Goal: Answer question/provide support: Share knowledge or assist other users

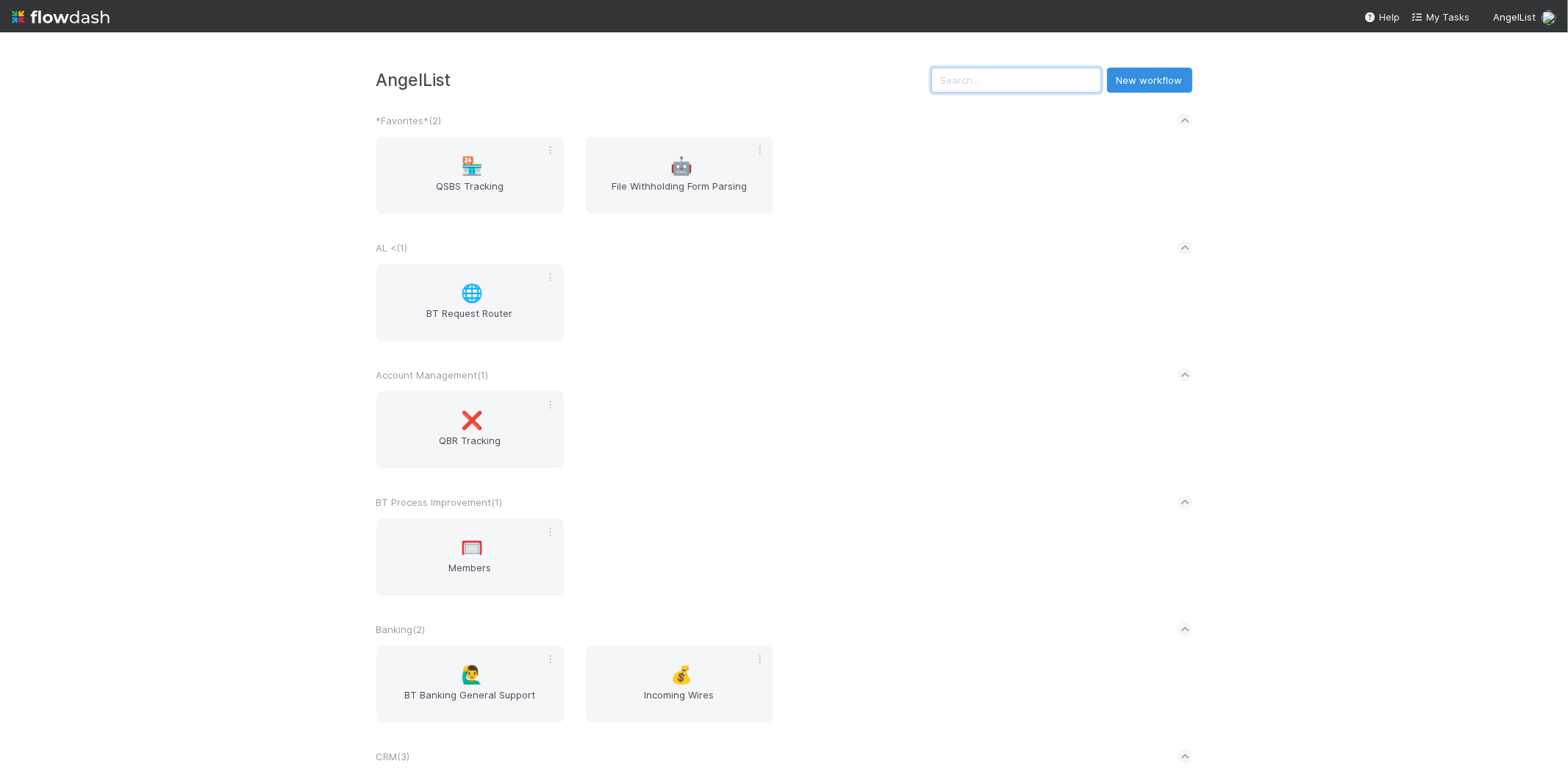
click at [1037, 89] on input "text" at bounding box center [1017, 80] width 170 height 25
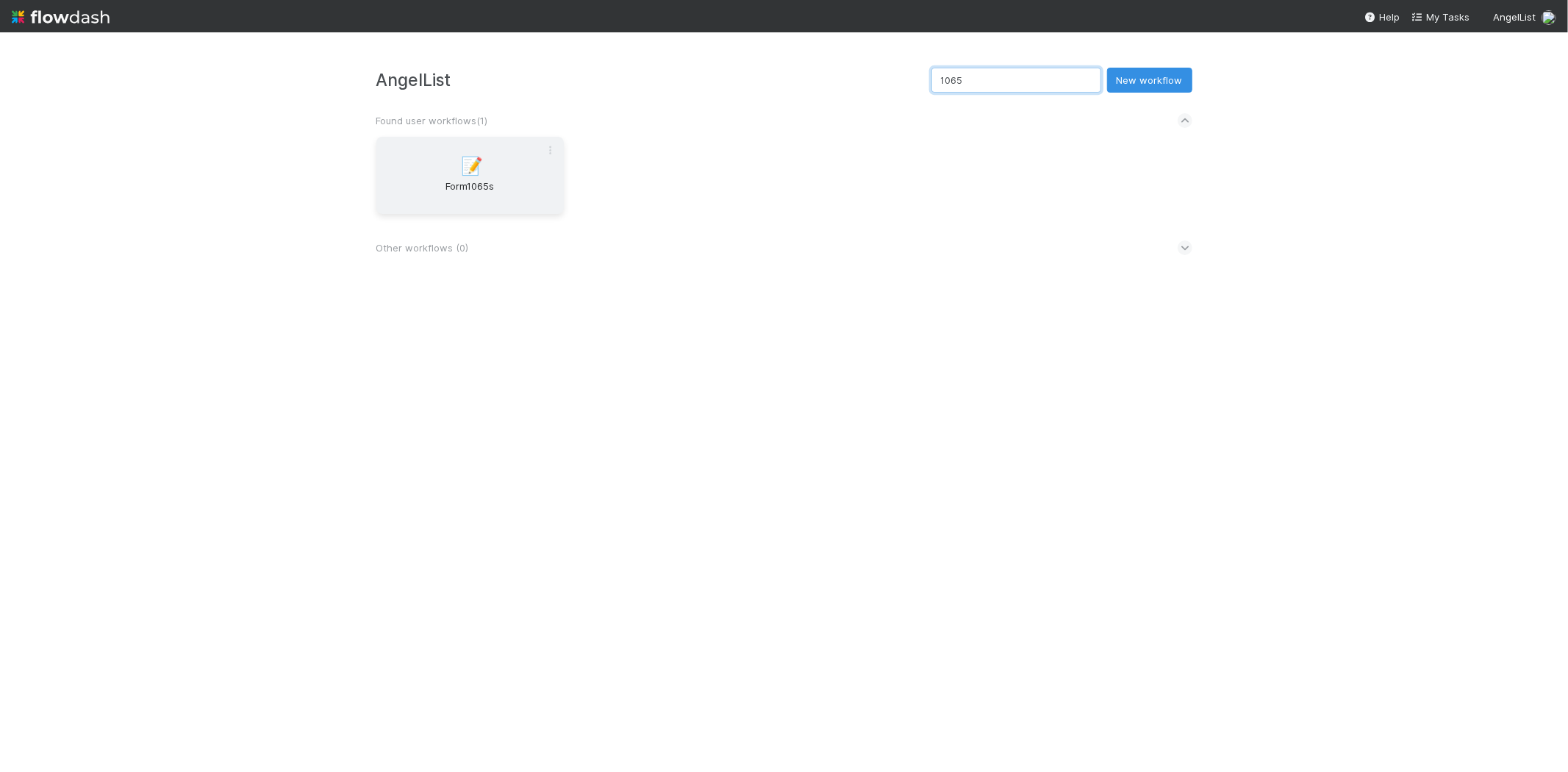
type input "1065"
click at [472, 173] on span "📝" at bounding box center [472, 167] width 22 height 19
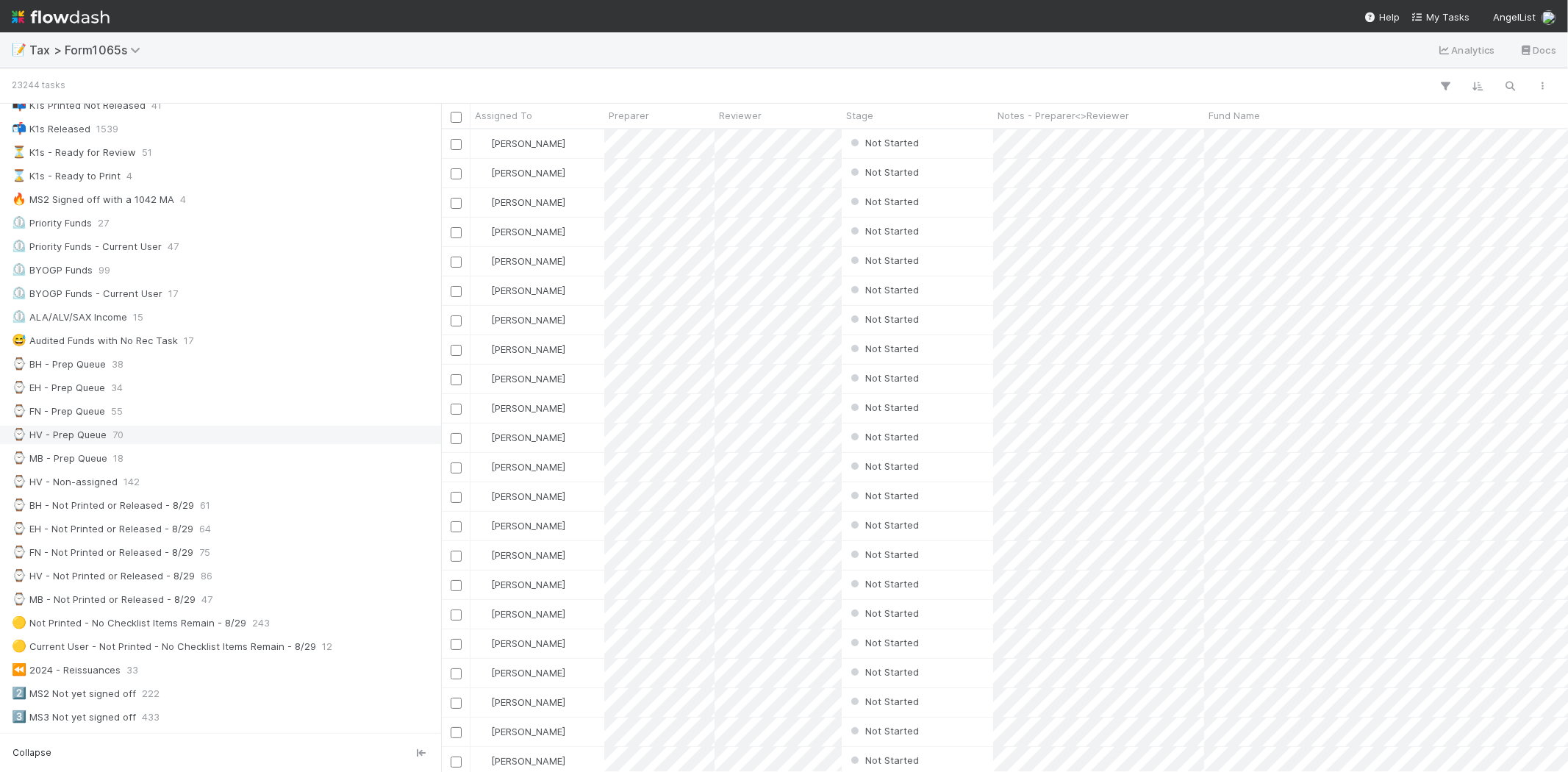
scroll to position [164, 0]
drag, startPoint x: 152, startPoint y: 458, endPoint x: 163, endPoint y: 458, distance: 11.0
click at [152, 458] on div "⌚ MB - Prep Queue 18" at bounding box center [224, 457] width 426 height 18
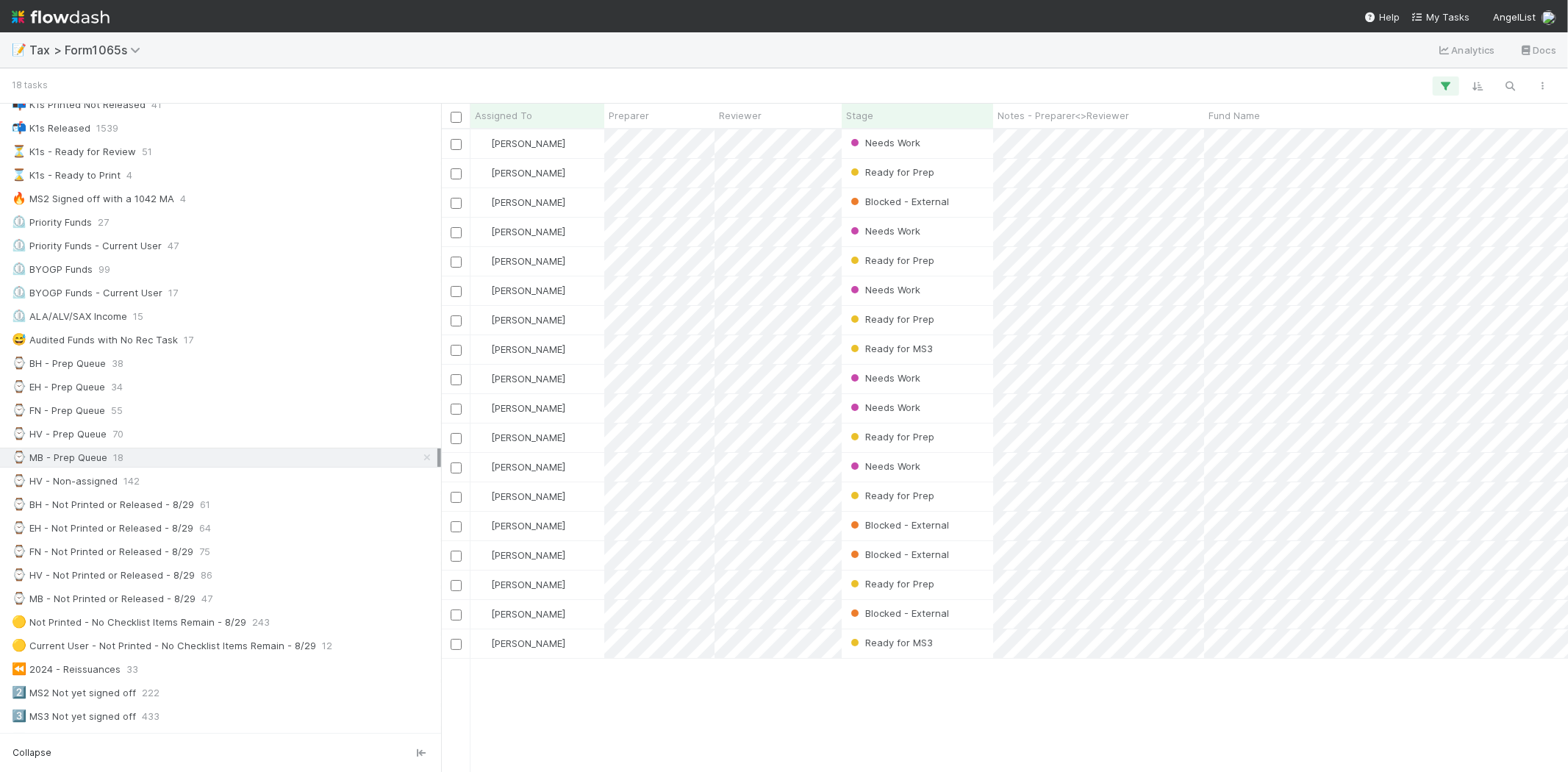
scroll to position [630, 1115]
click at [203, 597] on span "47" at bounding box center [207, 599] width 11 height 18
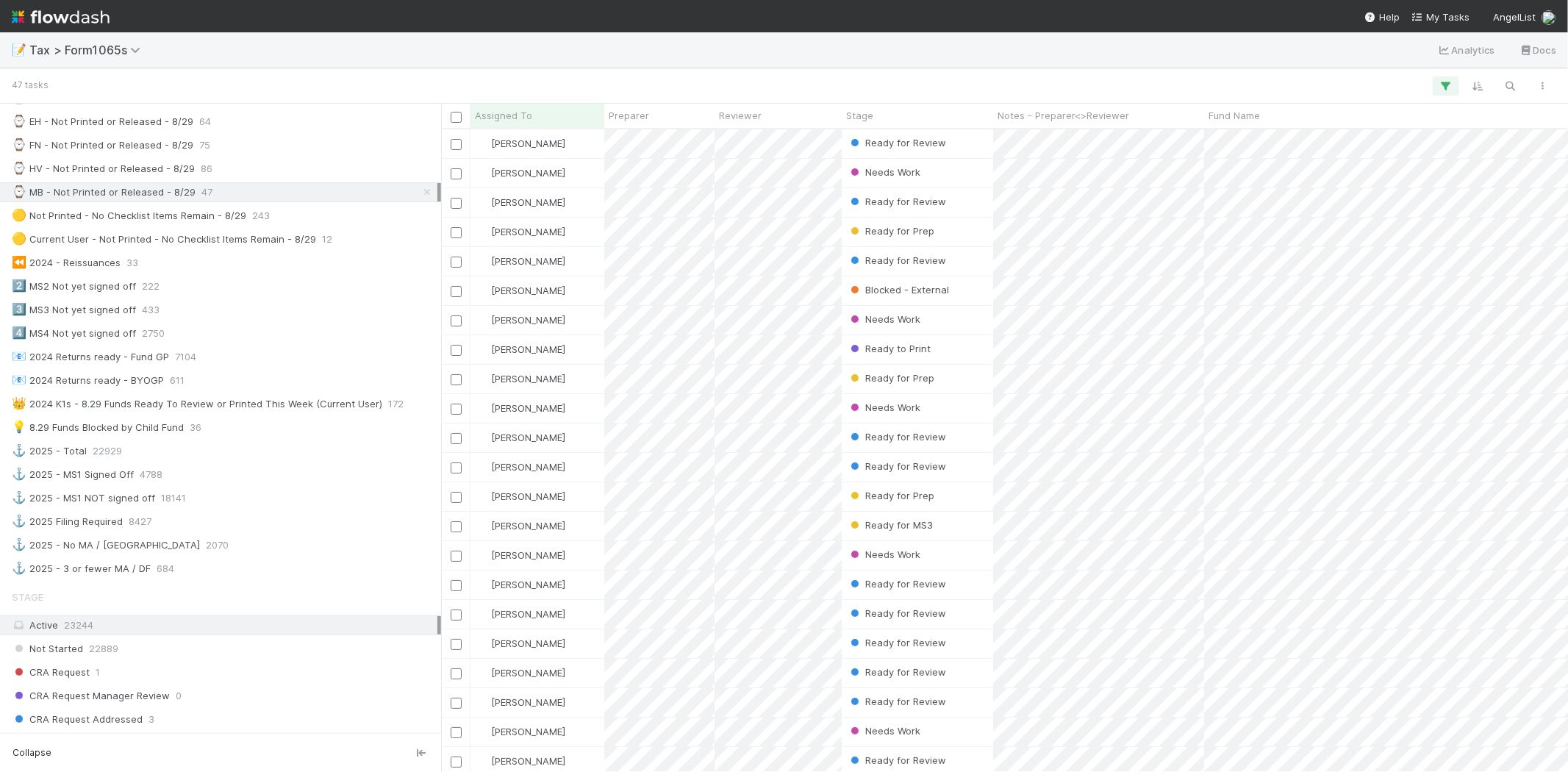
scroll to position [571, 0]
drag, startPoint x: 581, startPoint y: 451, endPoint x: 689, endPoint y: 59, distance: 406.6
click at [689, 59] on div "📝 Tax > Form1065s Analytics Docs" at bounding box center [784, 49] width 1568 height 35
click at [957, 203] on div "Ready for Review" at bounding box center [917, 202] width 151 height 28
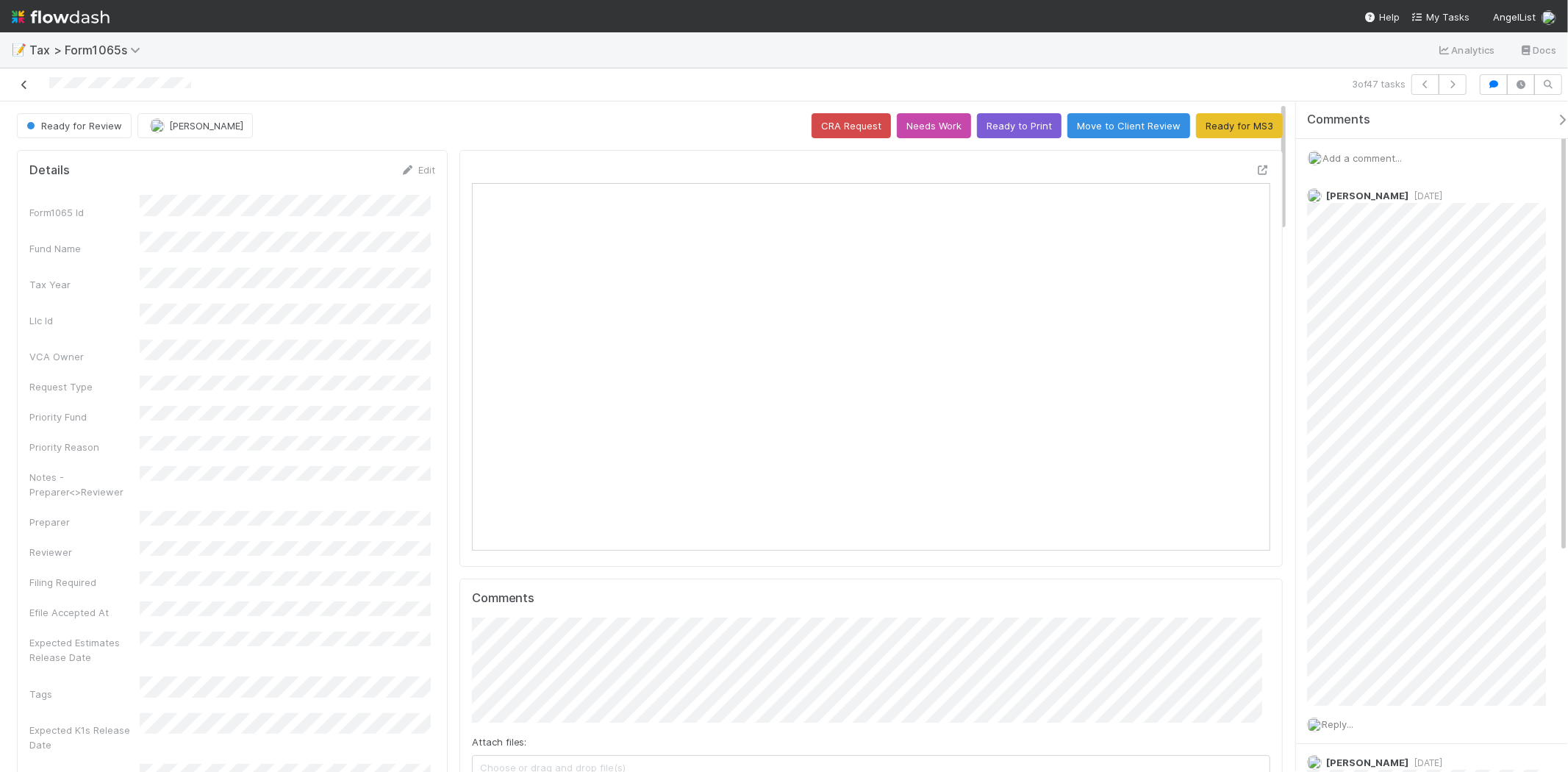
click at [24, 81] on icon at bounding box center [25, 85] width 15 height 9
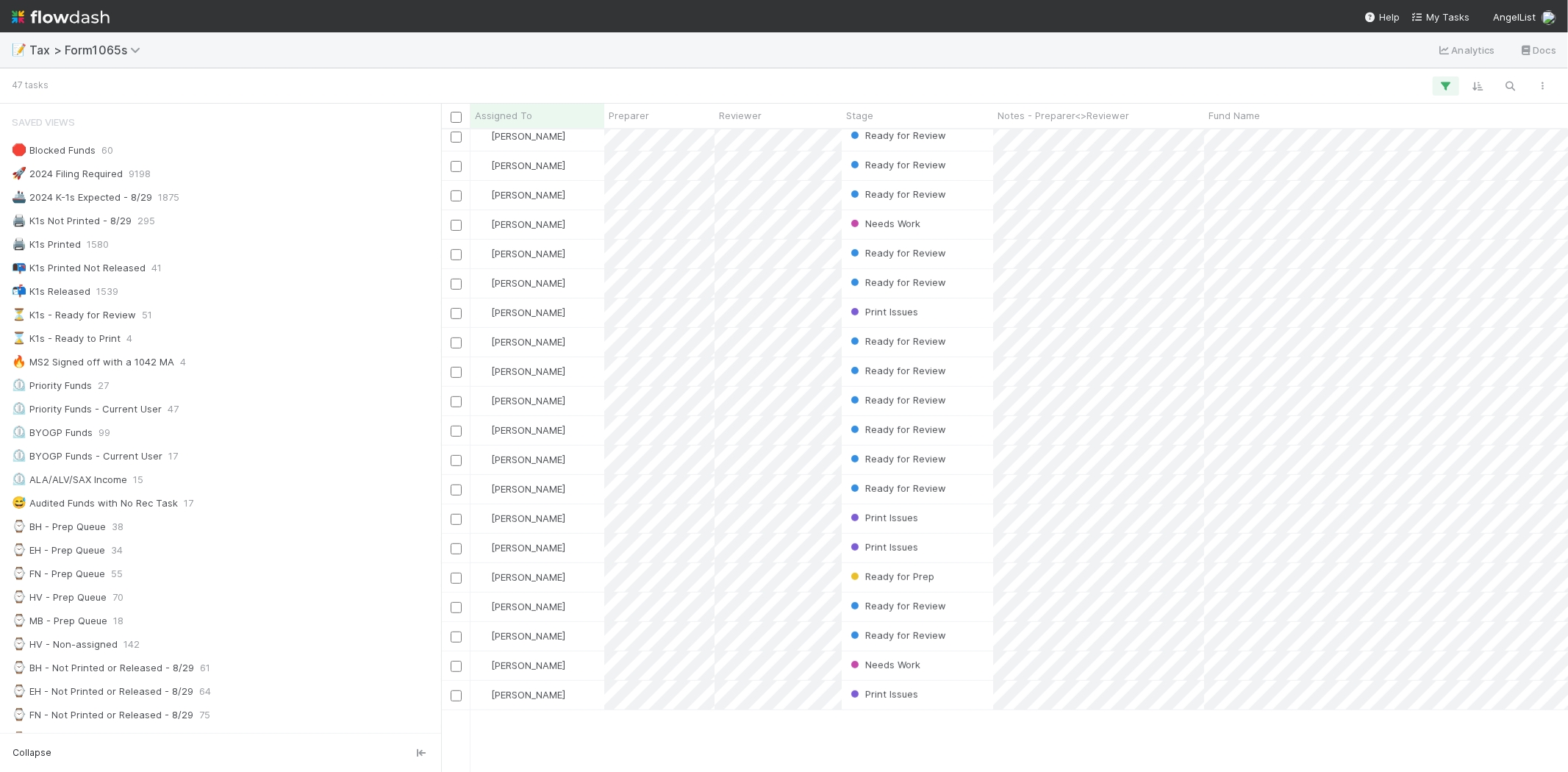
scroll to position [343, 0]
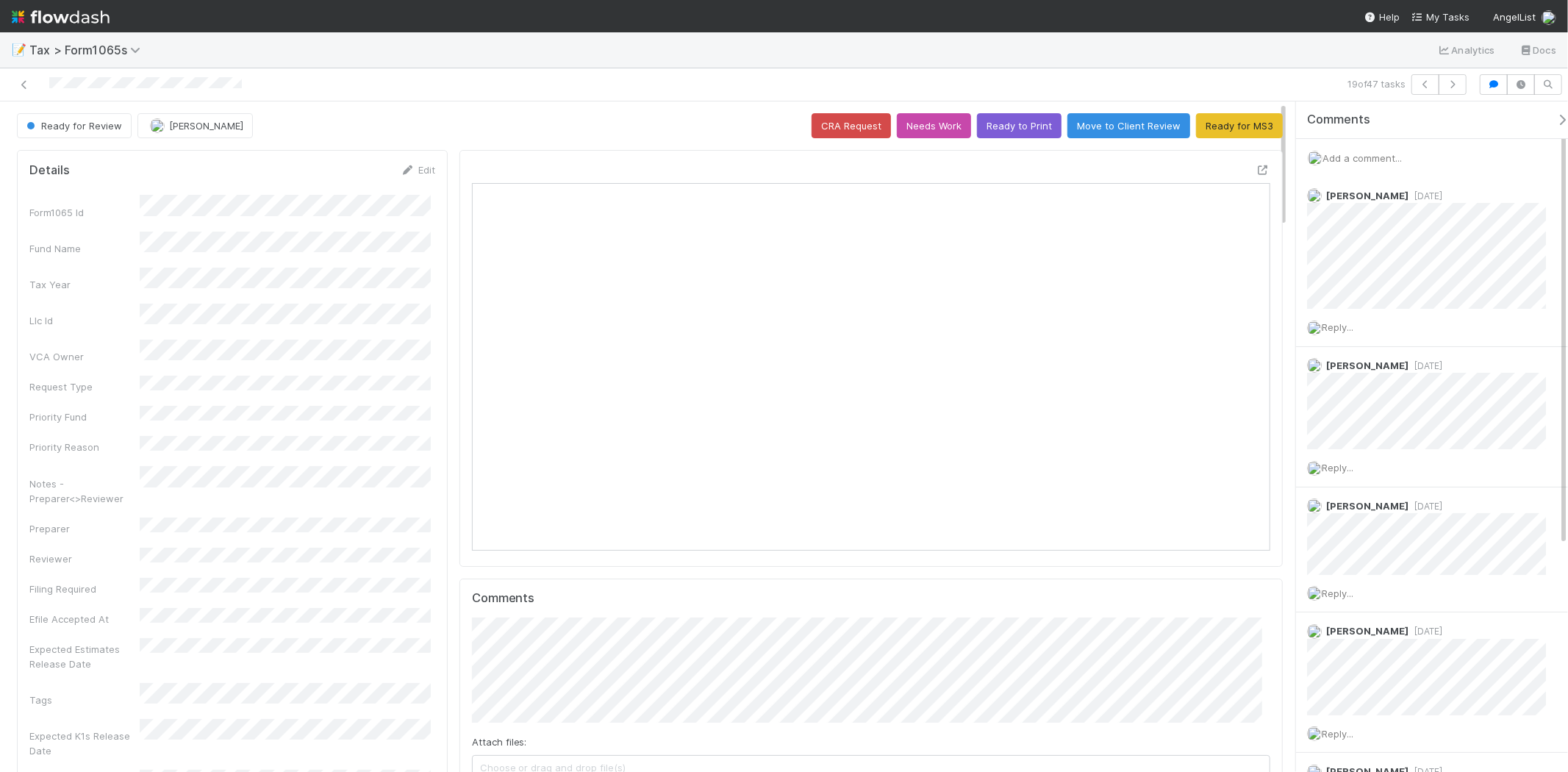
scroll to position [287, 778]
click at [28, 85] on icon at bounding box center [25, 85] width 15 height 9
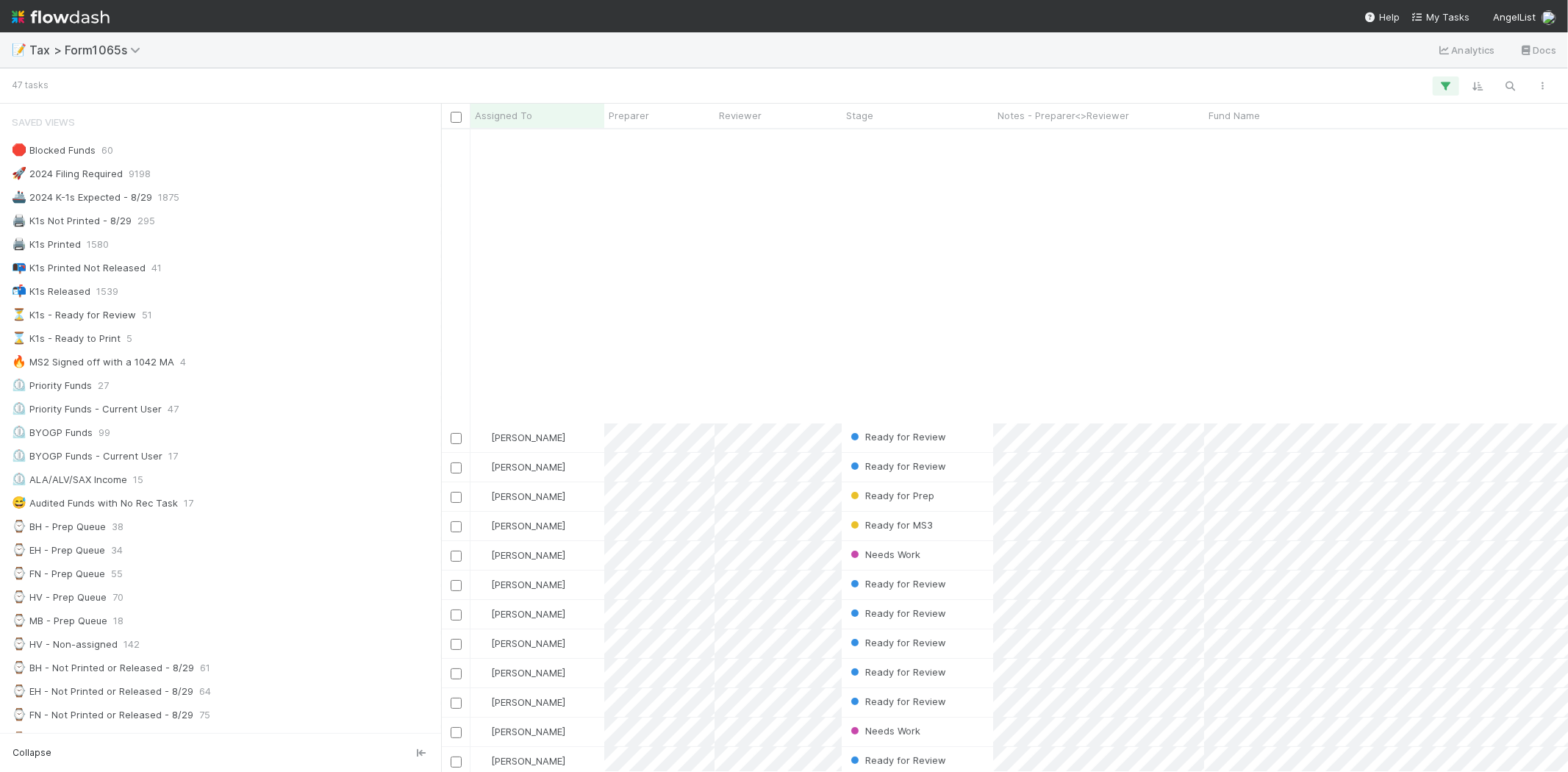
scroll to position [326, 0]
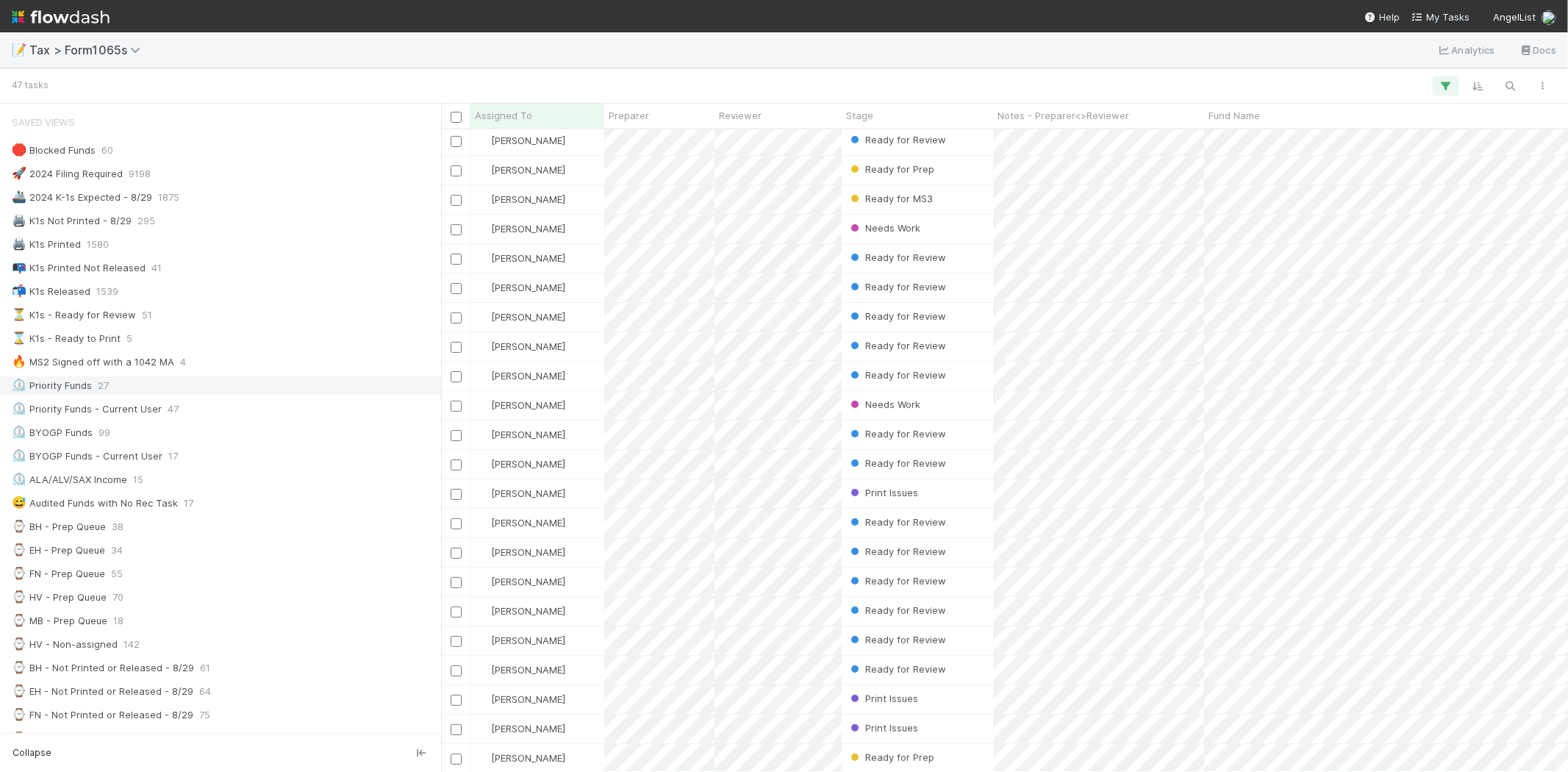
drag, startPoint x: 975, startPoint y: 294, endPoint x: 392, endPoint y: 383, distance: 589.8
click at [392, 383] on div "⏲️ Priority Funds 27" at bounding box center [224, 385] width 426 height 18
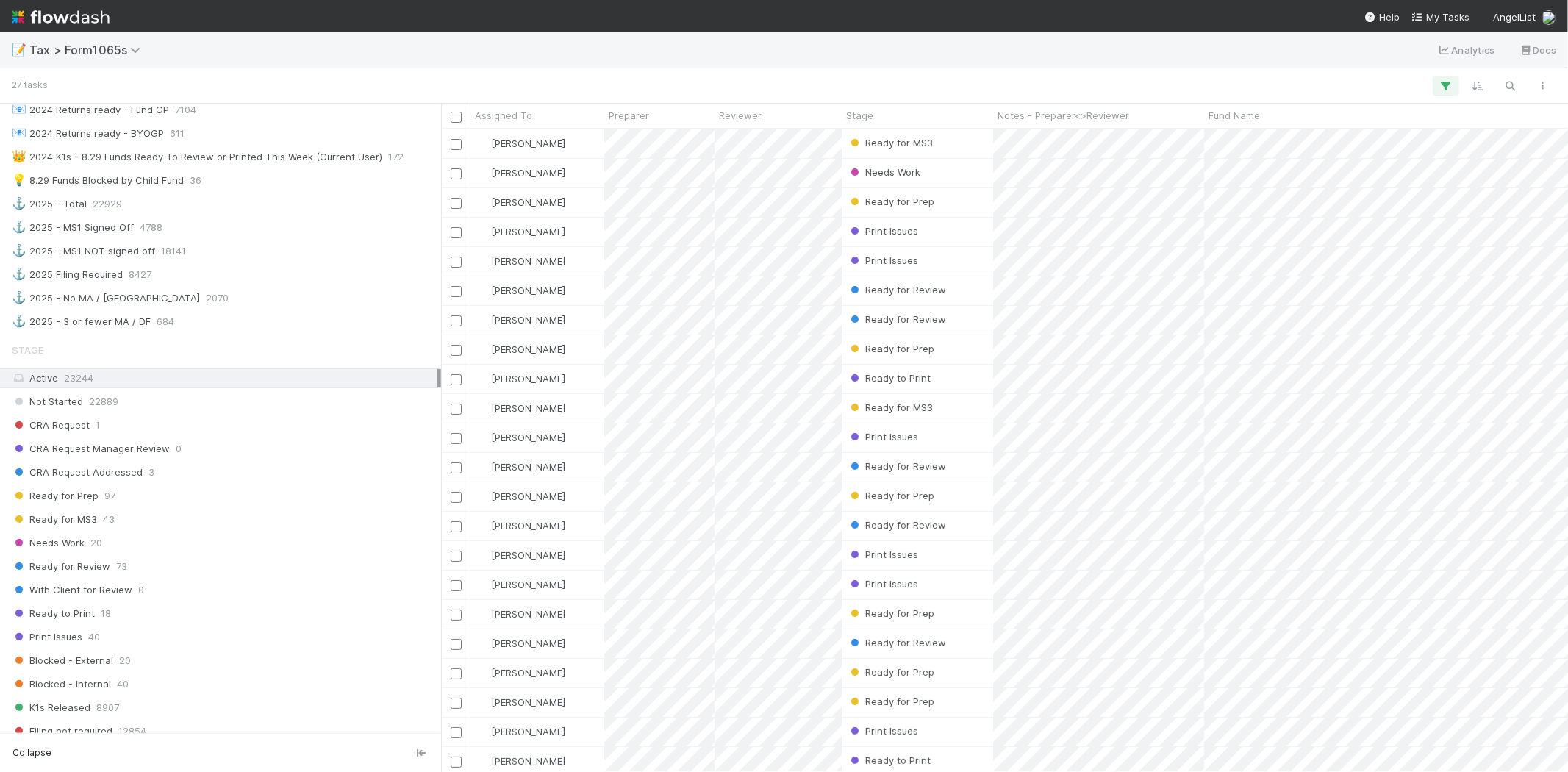
scroll to position [630, 1115]
click at [155, 611] on div "Stage Active 23244 Not Started 22889 CRA Request 1 CRA Request Manager Review 0…" at bounding box center [220, 551] width 442 height 430
click at [153, 620] on div "Ready to Print 18" at bounding box center [224, 613] width 426 height 18
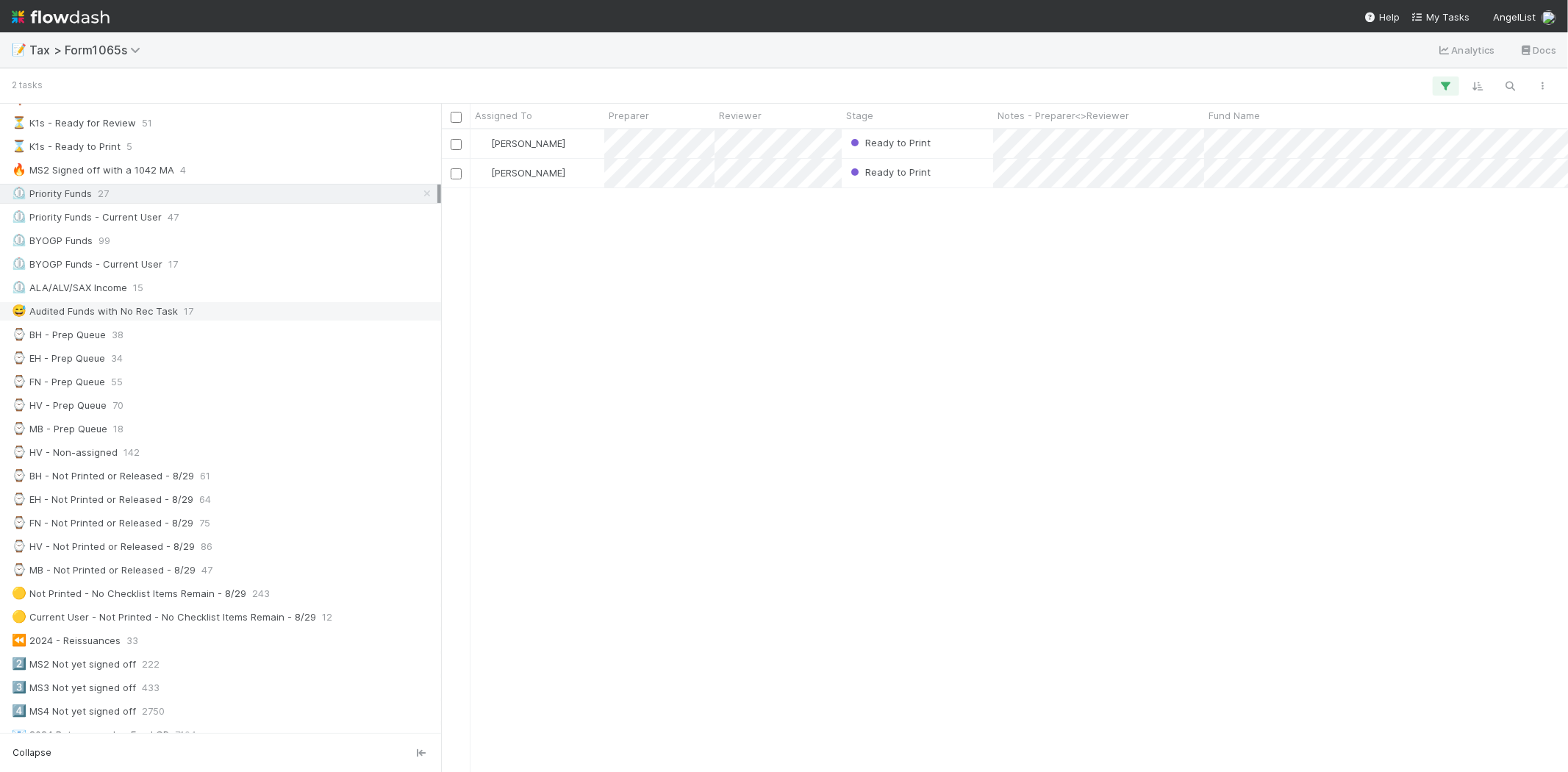
scroll to position [164, 0]
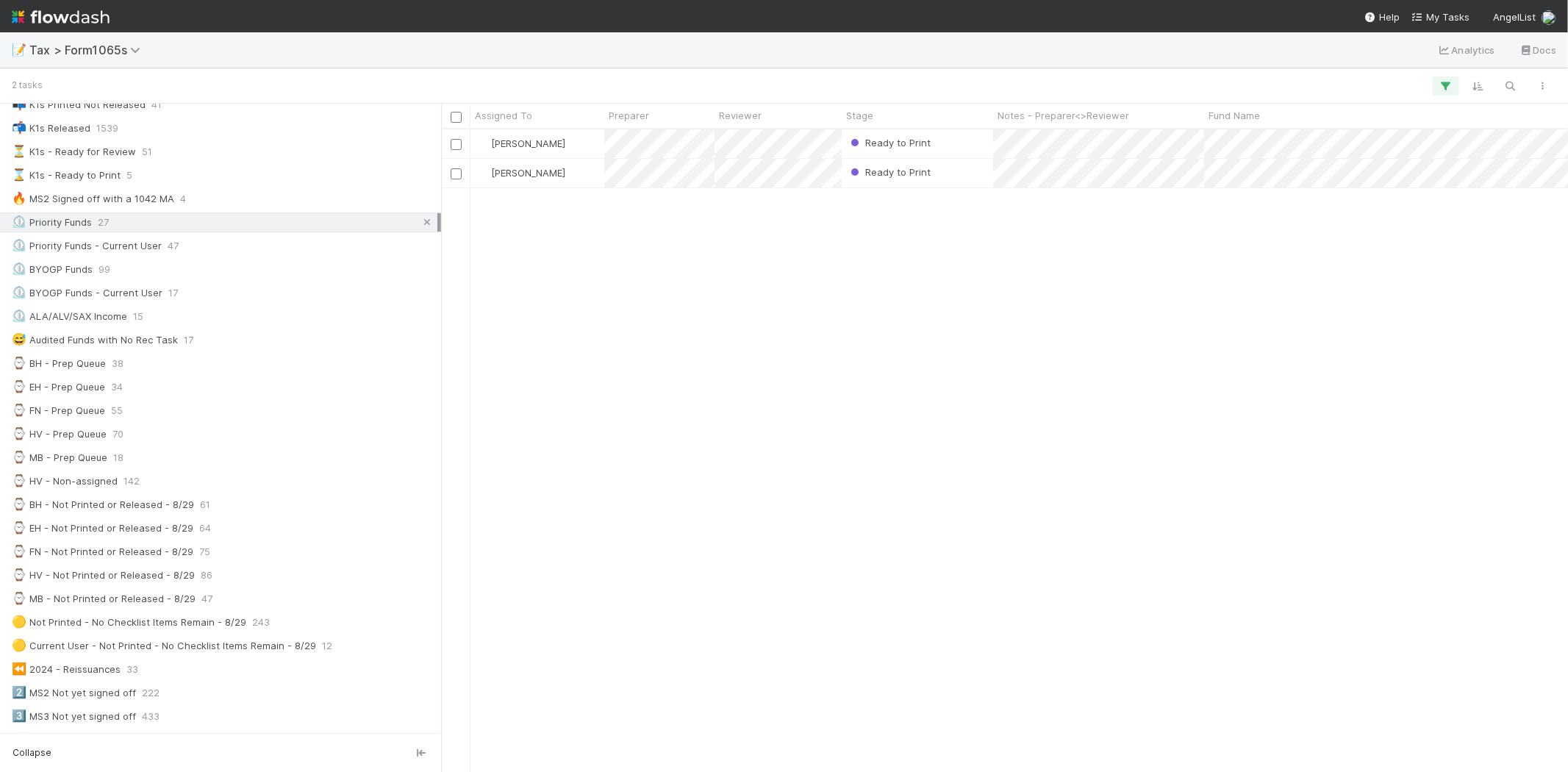
click at [422, 223] on icon at bounding box center [427, 222] width 15 height 9
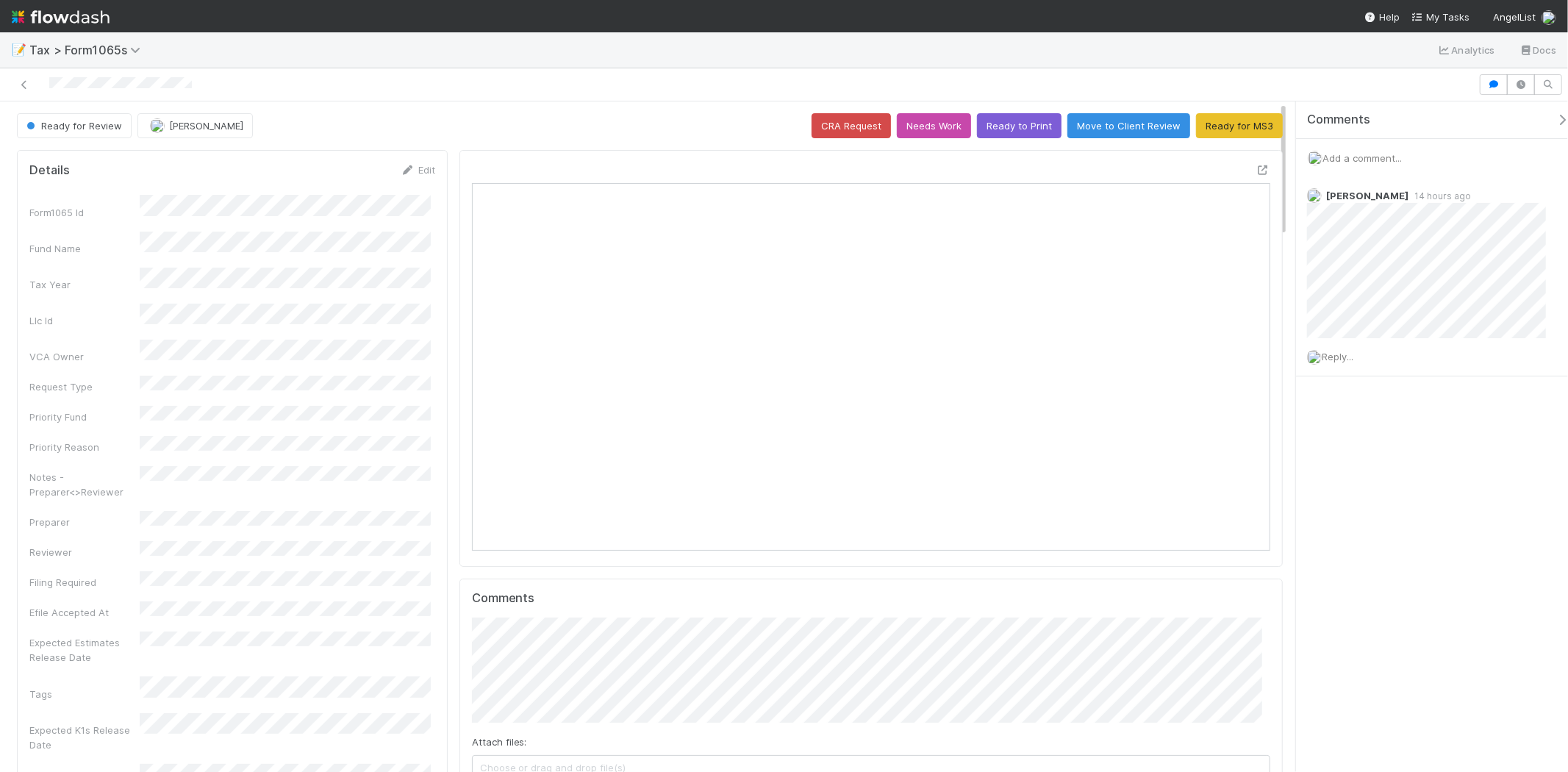
click at [76, 61] on div "📝 Tax > Form1065s Analytics Docs" at bounding box center [784, 49] width 1568 height 35
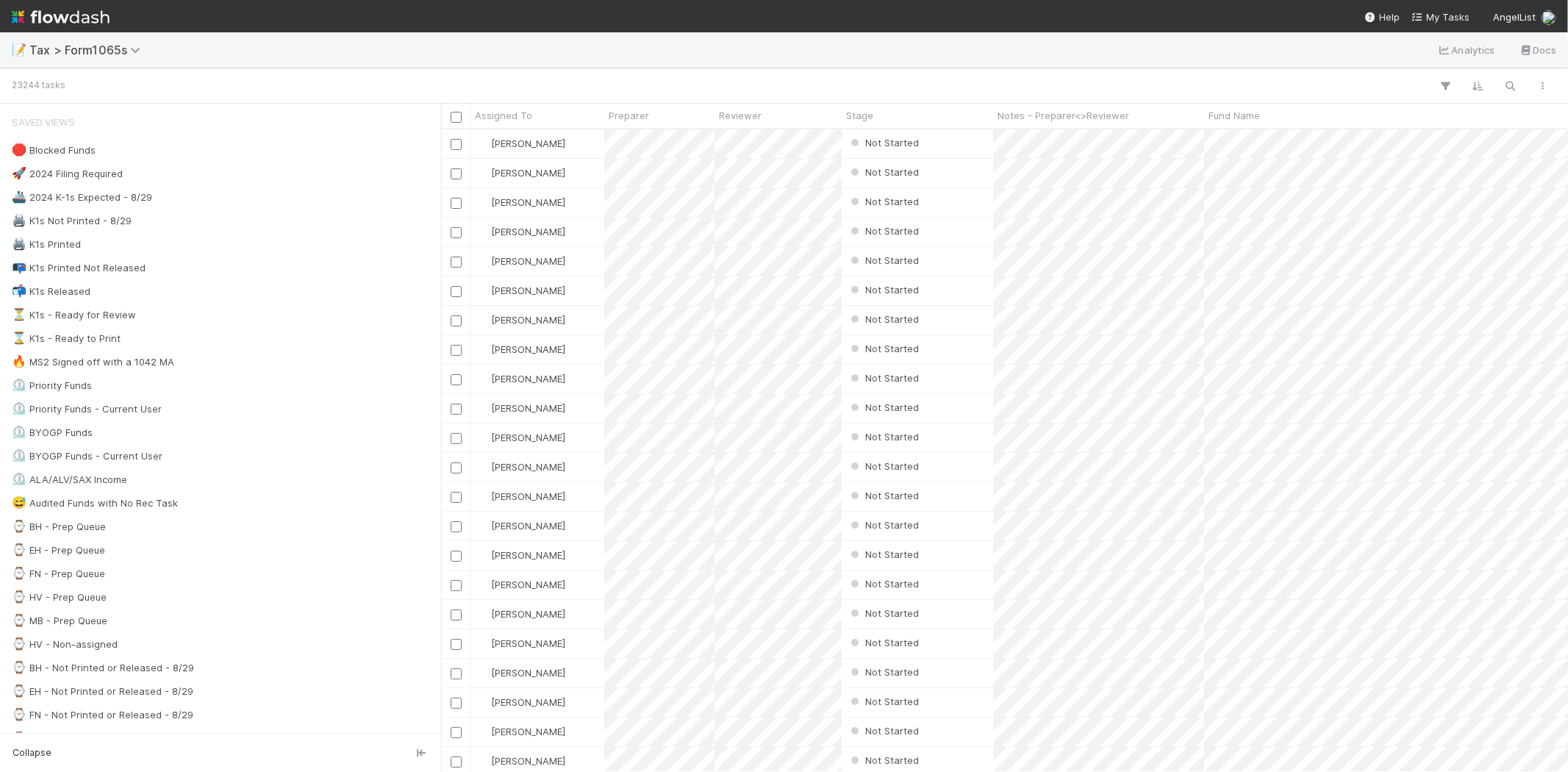
scroll to position [630, 1115]
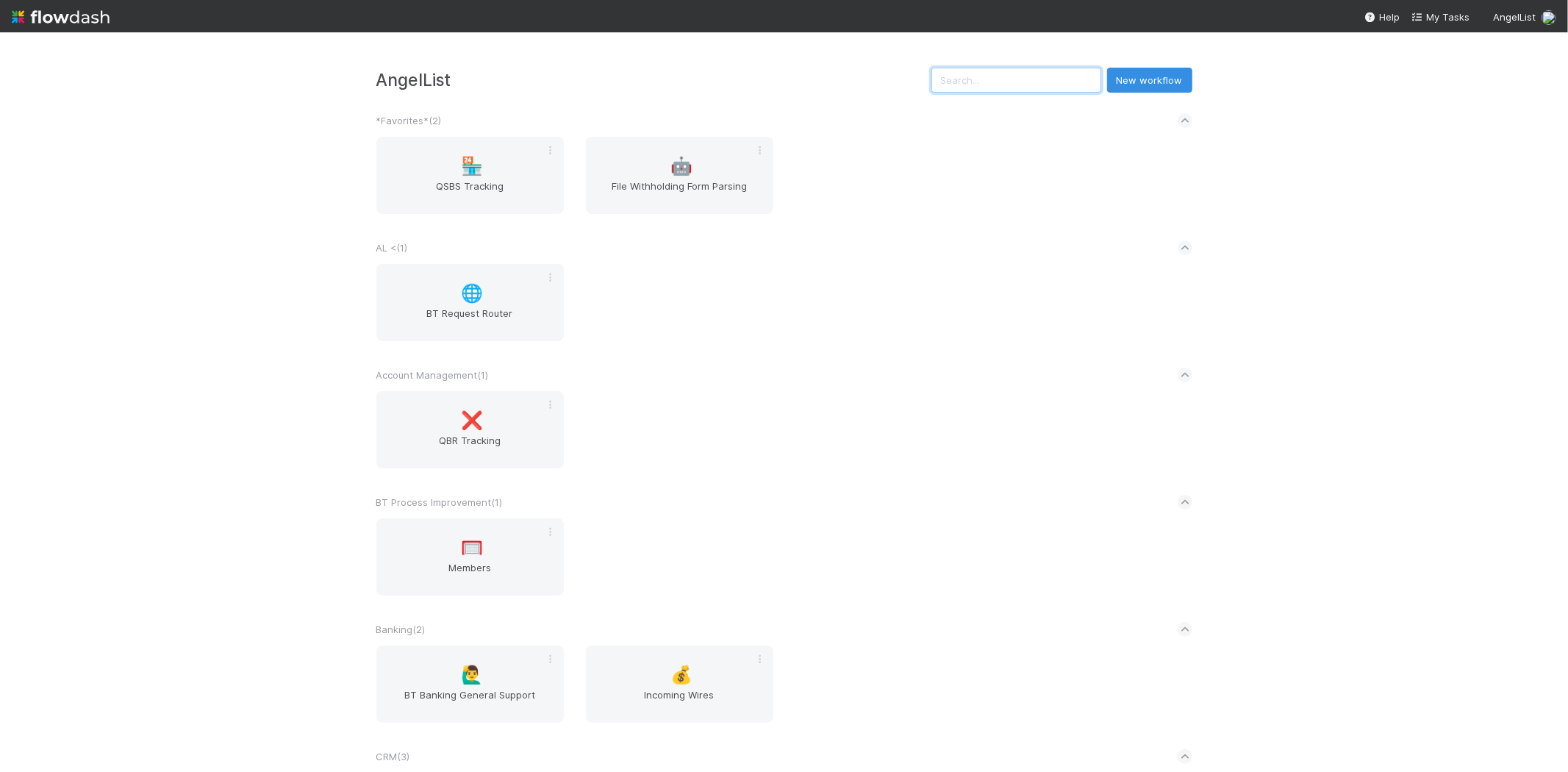
click at [1086, 71] on input "text" at bounding box center [1017, 80] width 170 height 25
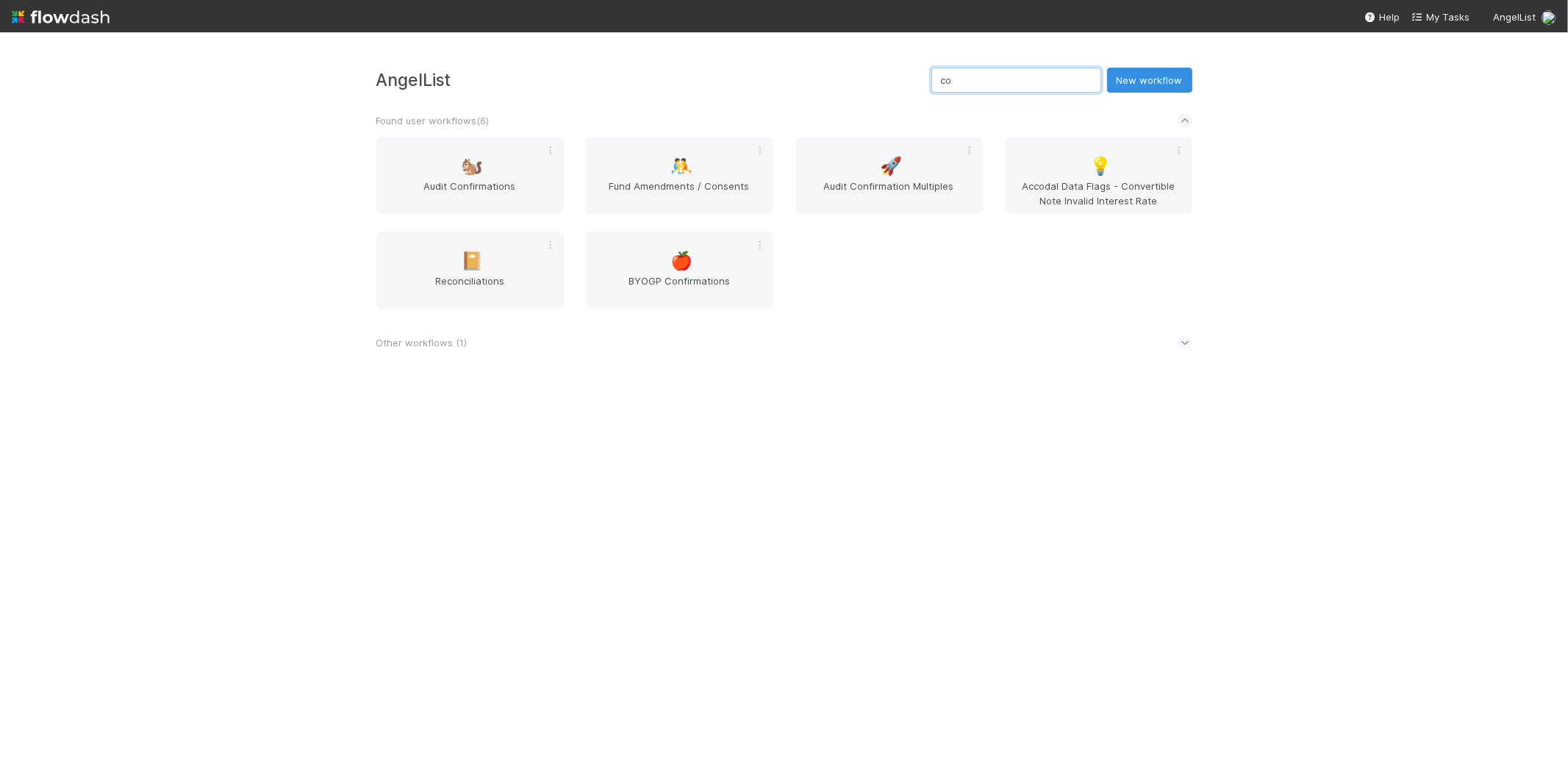
type input "c"
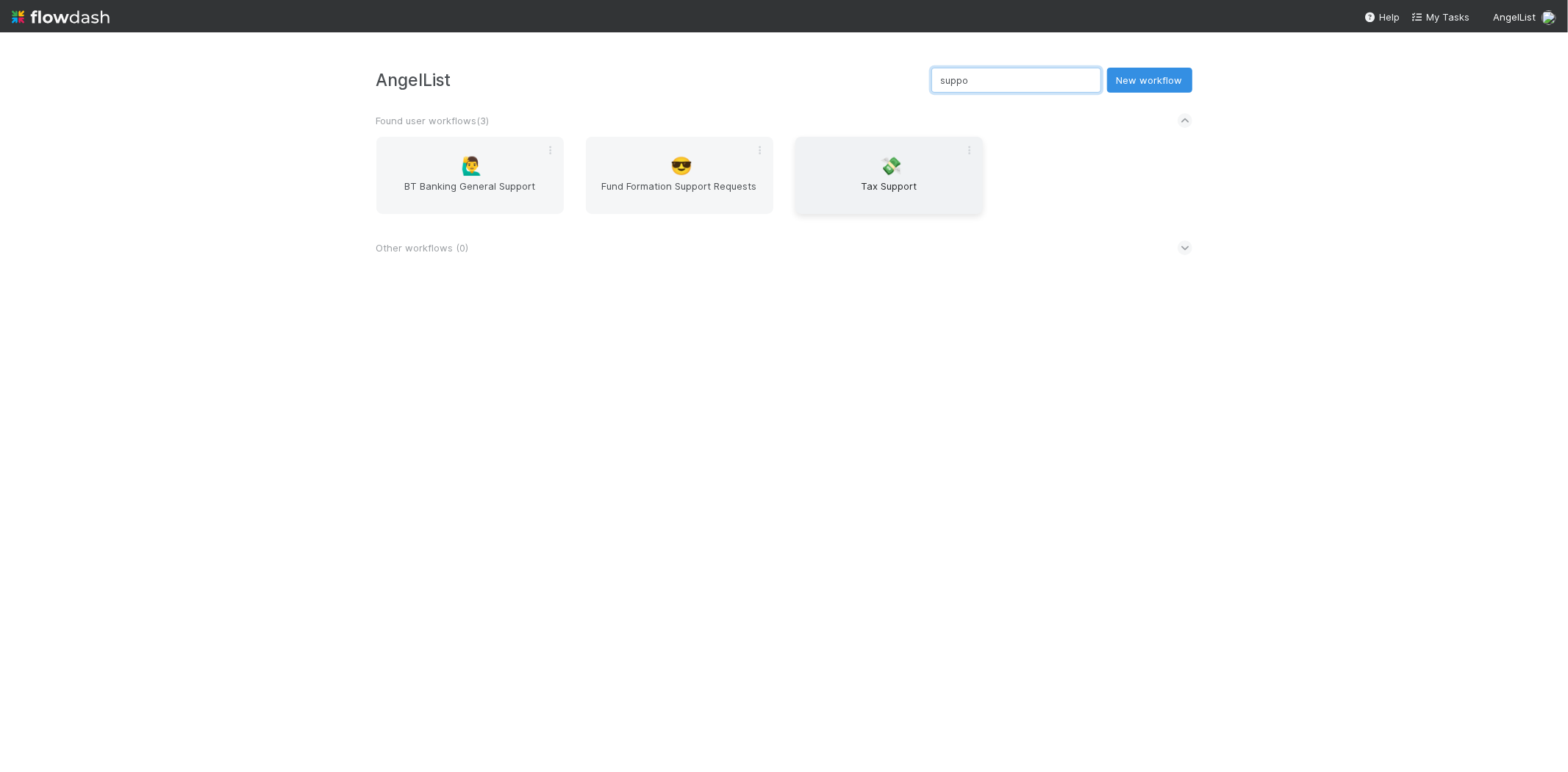
type input "suppo"
click at [914, 141] on div "💸 Tax Support" at bounding box center [889, 176] width 187 height 78
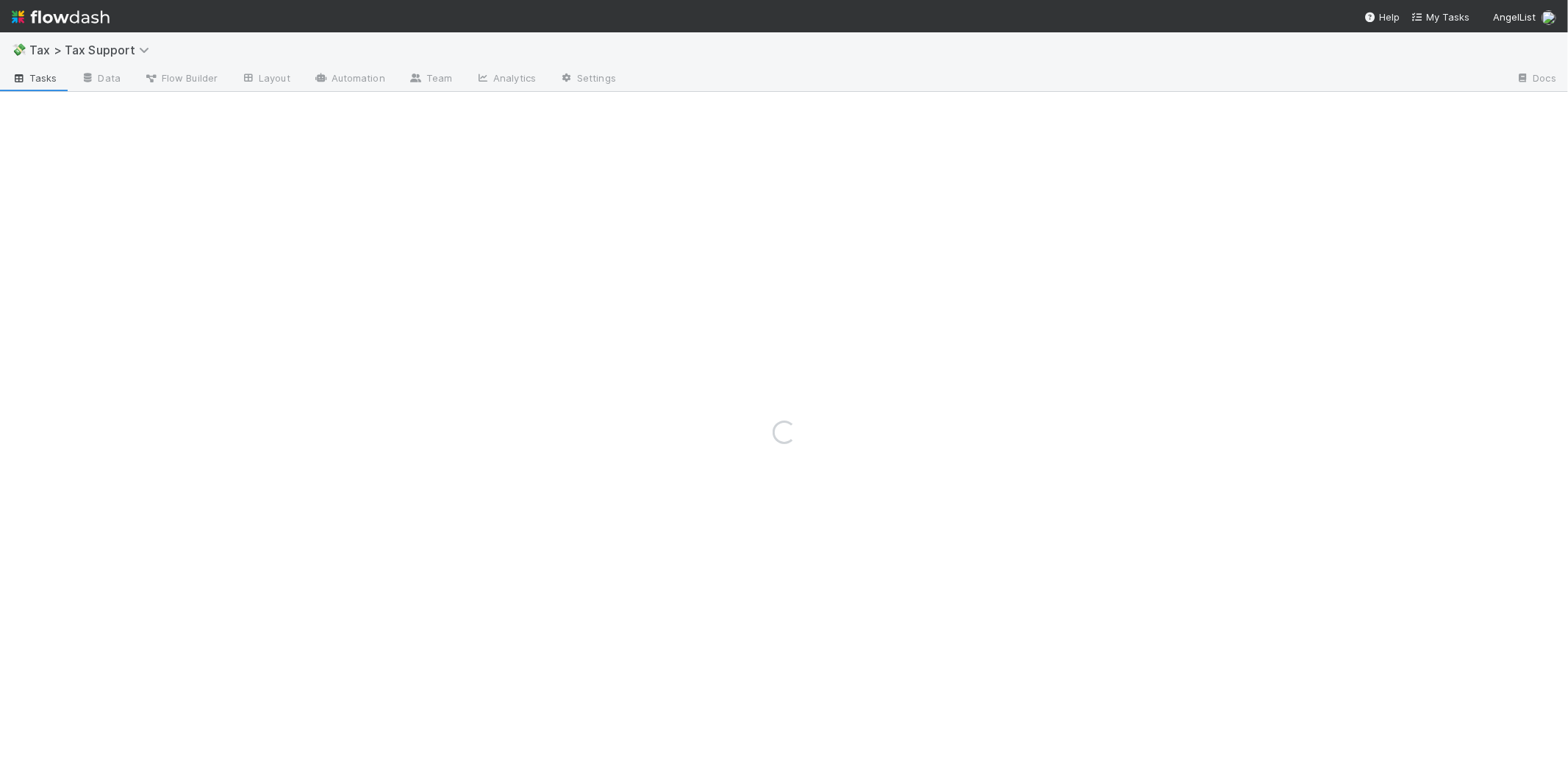
click at [1235, 292] on div "Loading..." at bounding box center [784, 431] width 1568 height 680
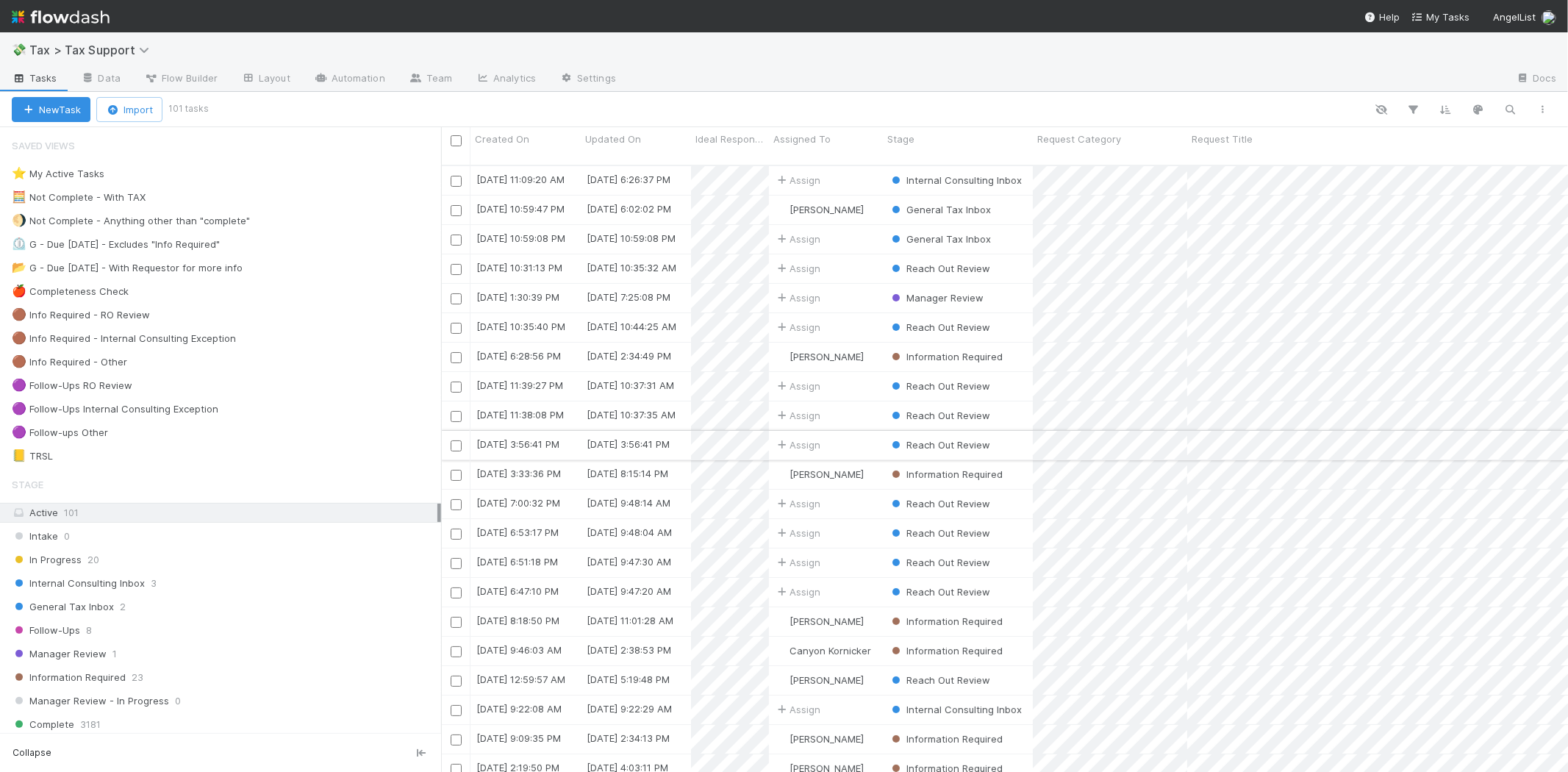
scroll to position [606, 1115]
click at [123, 601] on div "General Tax Inbox 2" at bounding box center [226, 606] width 429 height 18
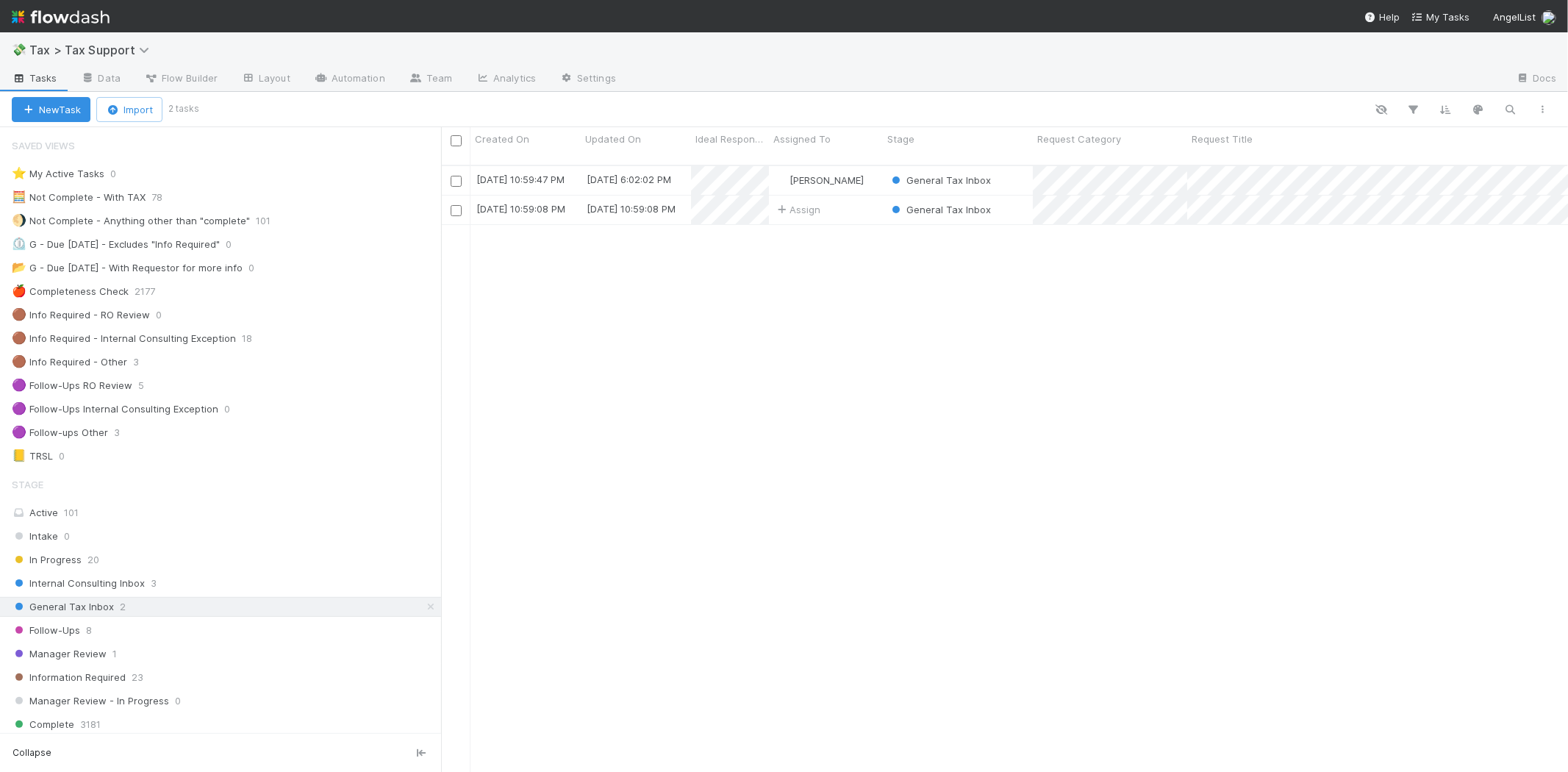
scroll to position [606, 1115]
click at [71, 633] on span "Follow-Ups" at bounding box center [45, 630] width 68 height 18
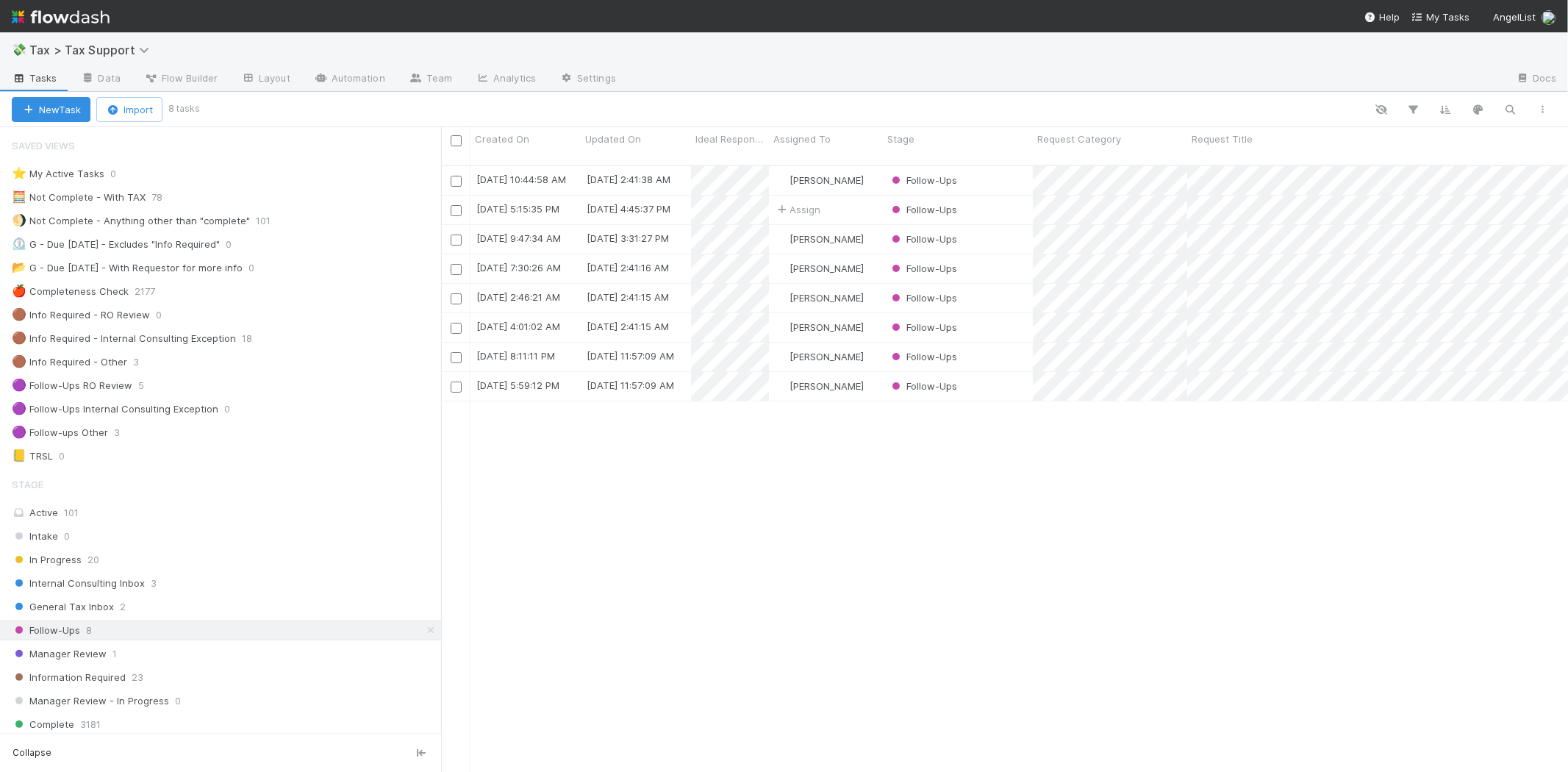
scroll to position [606, 1115]
click at [128, 600] on div "General Tax Inbox 2" at bounding box center [226, 606] width 429 height 18
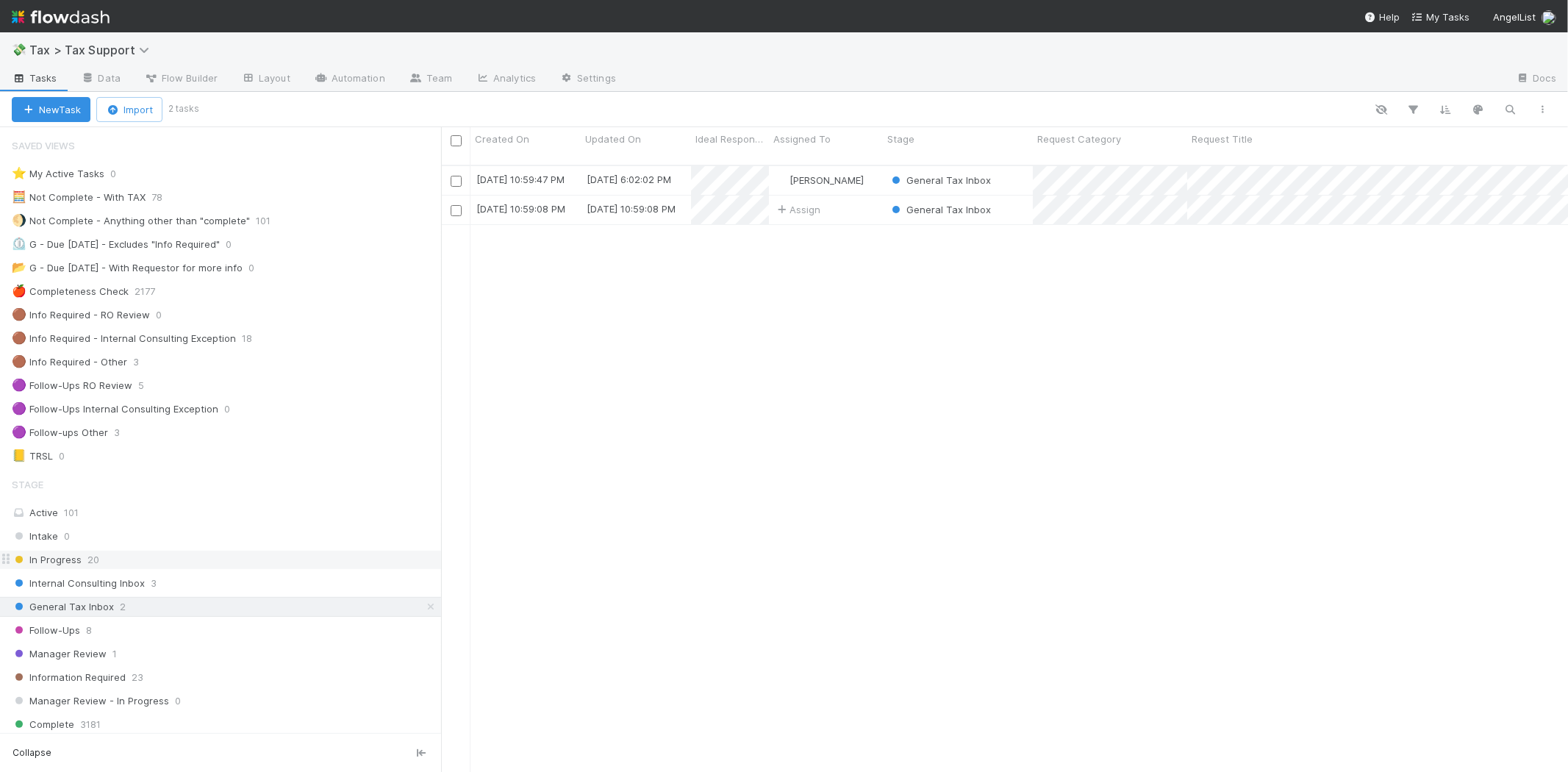
scroll to position [606, 1115]
click at [84, 564] on div "In Progress 20" at bounding box center [226, 559] width 429 height 18
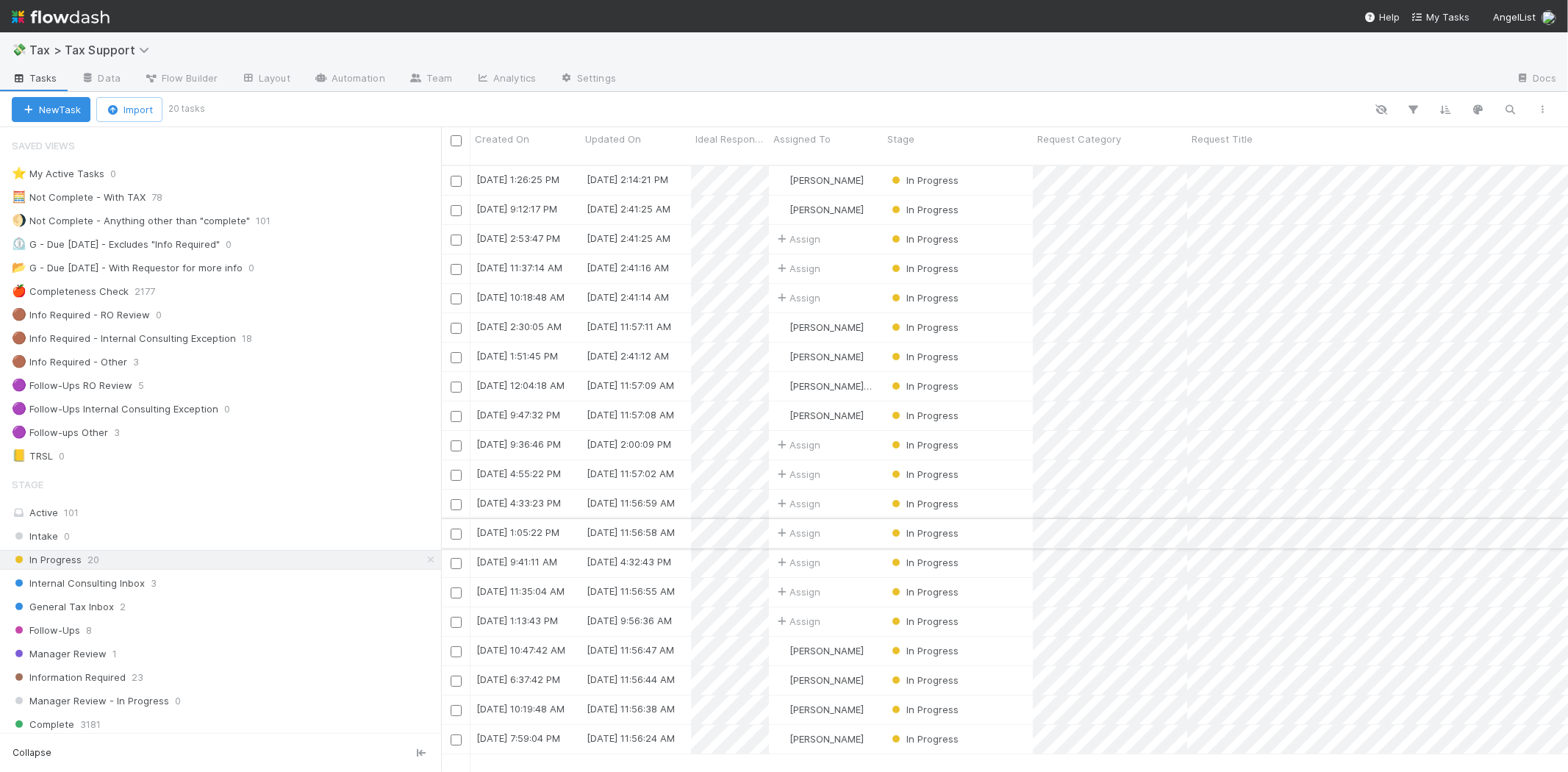
scroll to position [606, 1115]
click at [123, 590] on span "Internal Consulting Inbox" at bounding box center [78, 583] width 133 height 18
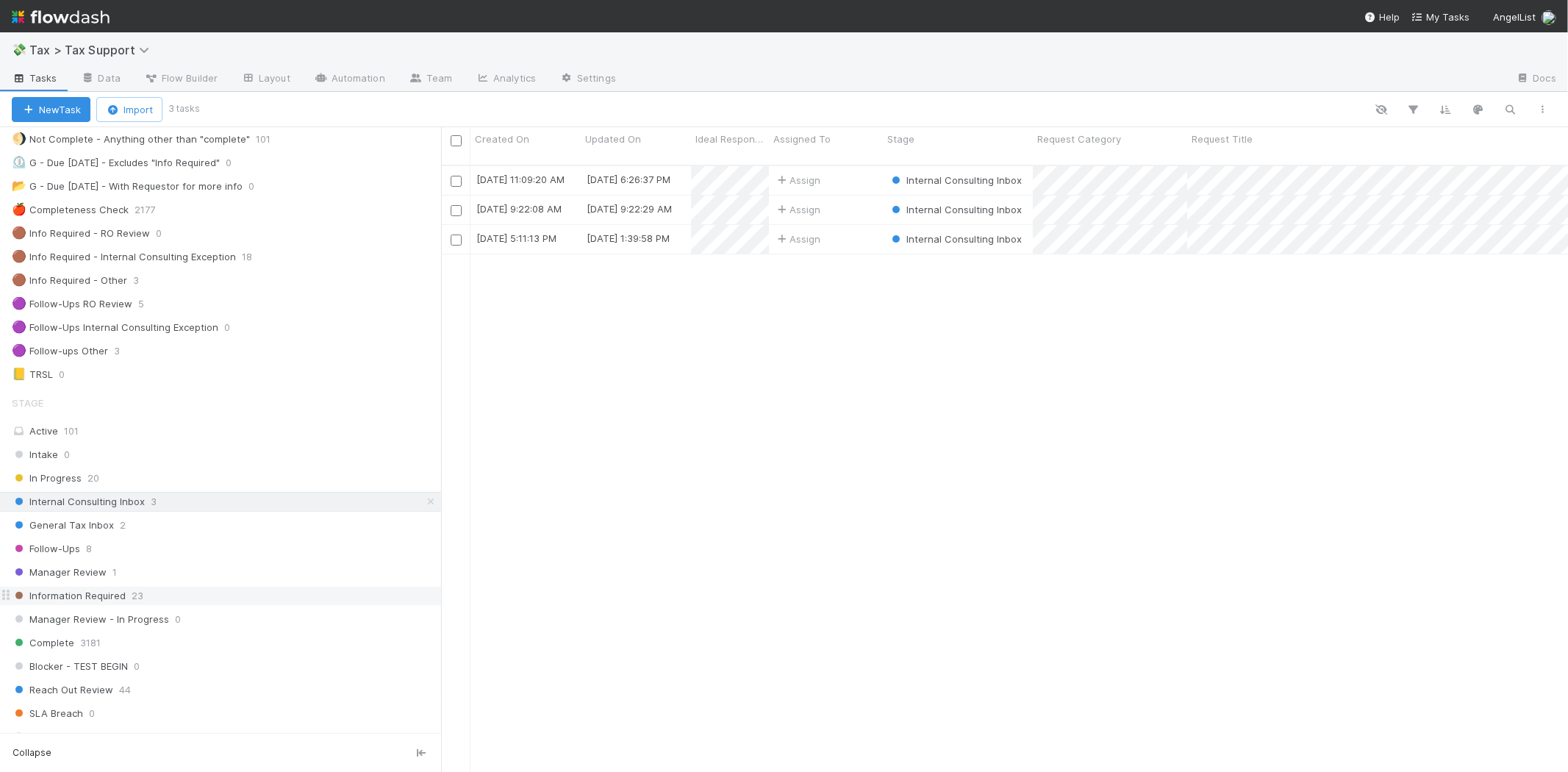
scroll to position [606, 1115]
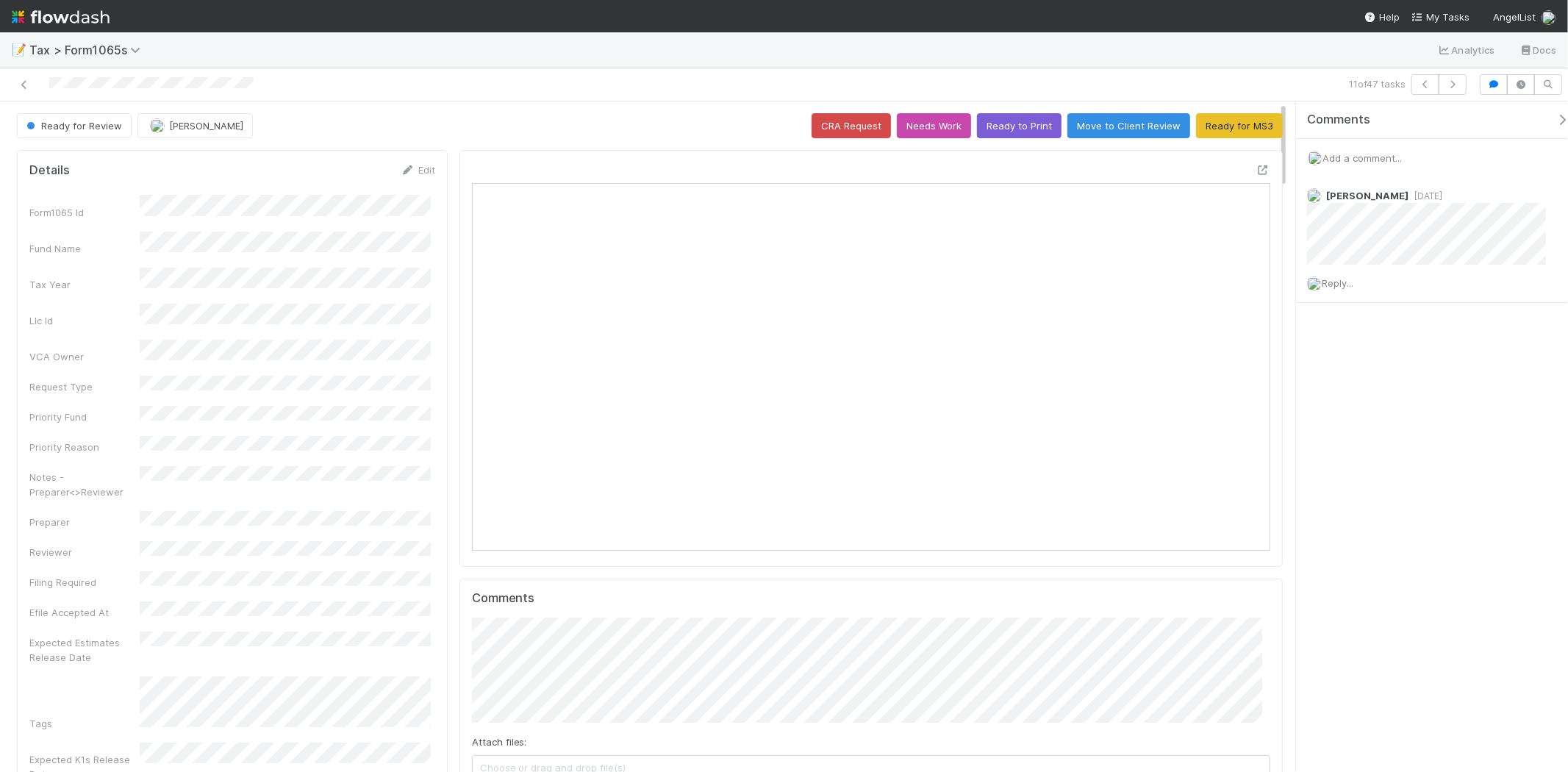
scroll to position [287, 778]
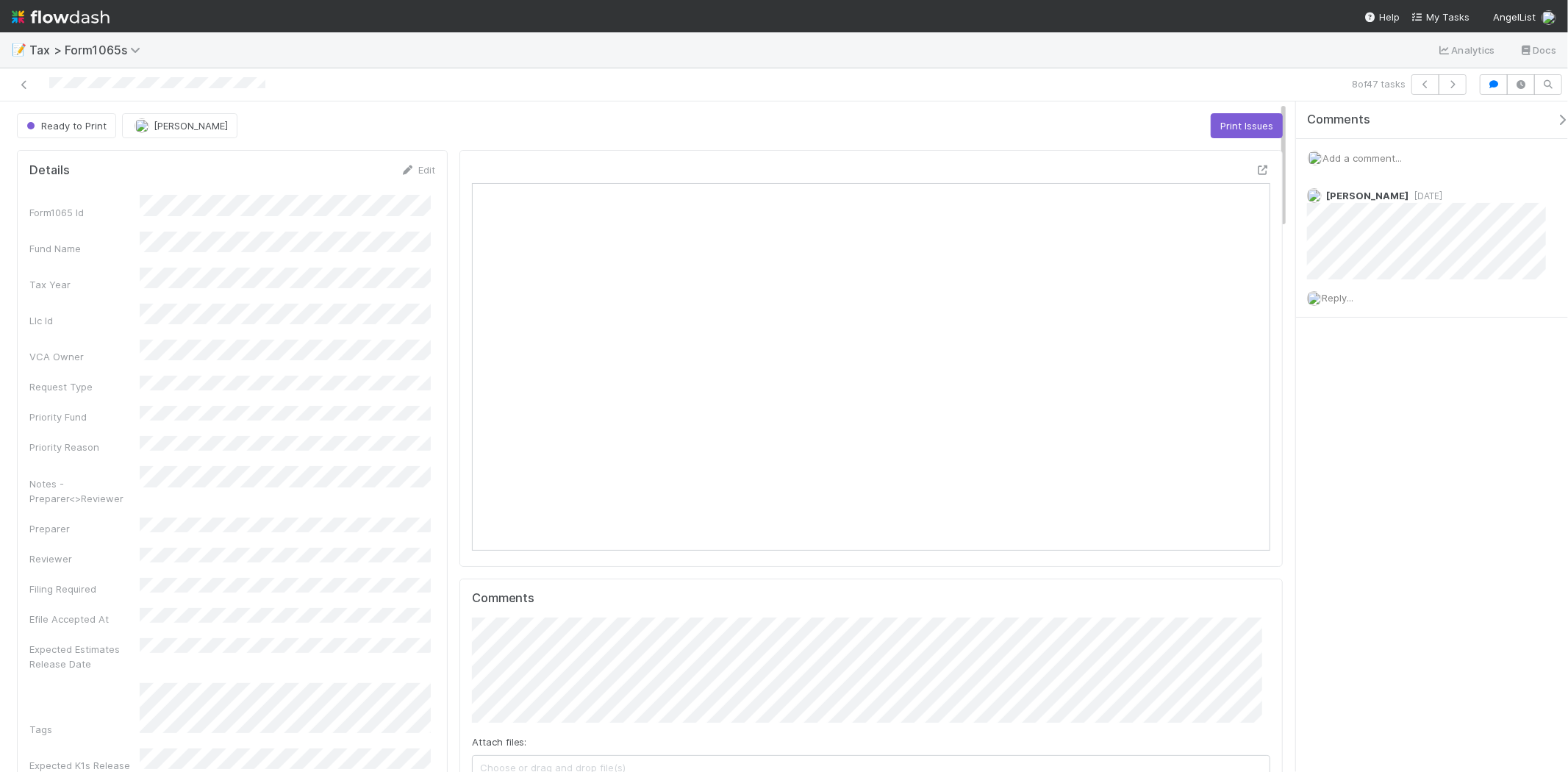
scroll to position [287, 778]
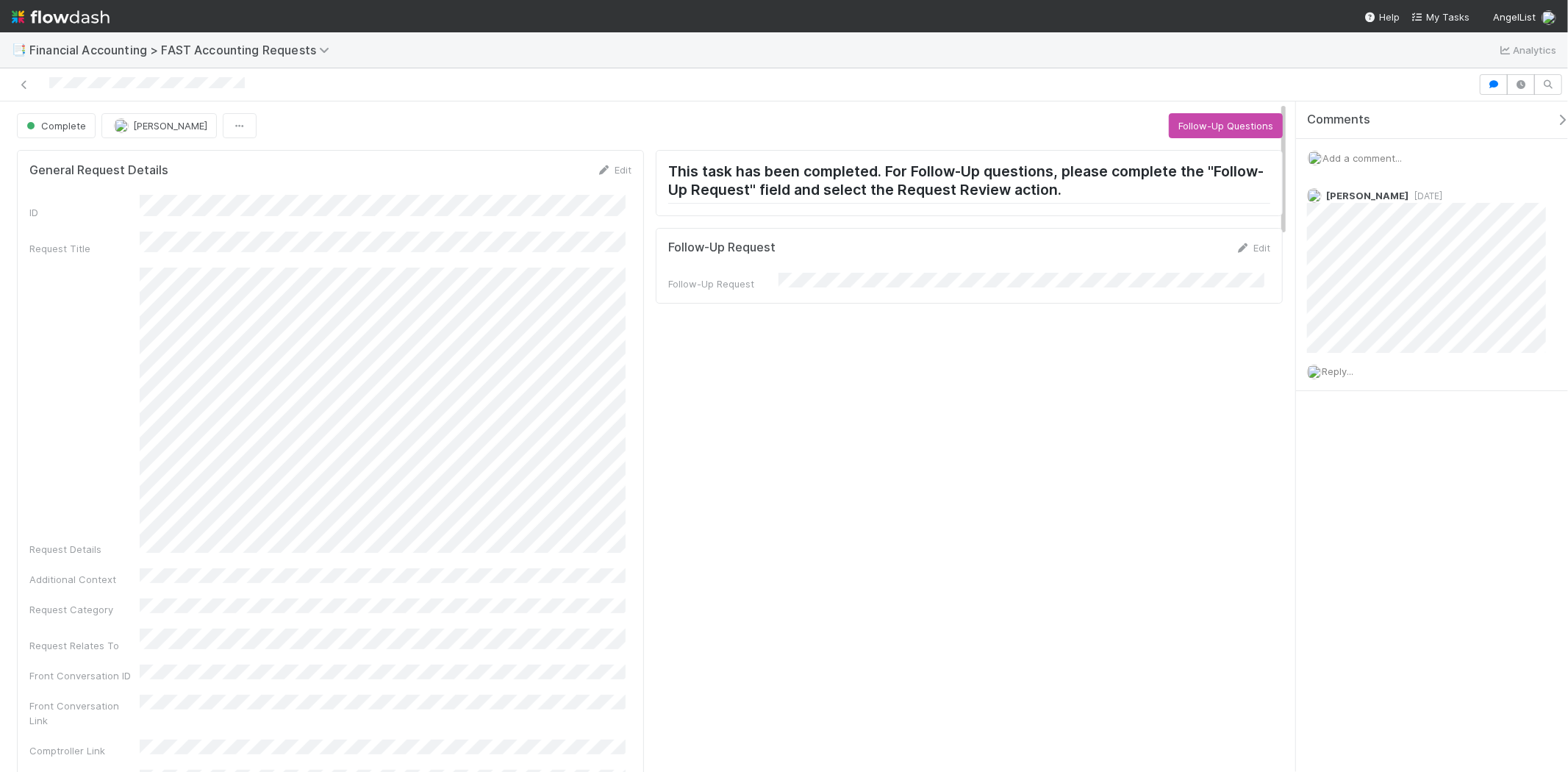
click at [1400, 164] on div "Add a comment..." at bounding box center [1438, 158] width 285 height 38
click at [1378, 157] on span "Add a comment..." at bounding box center [1363, 158] width 79 height 11
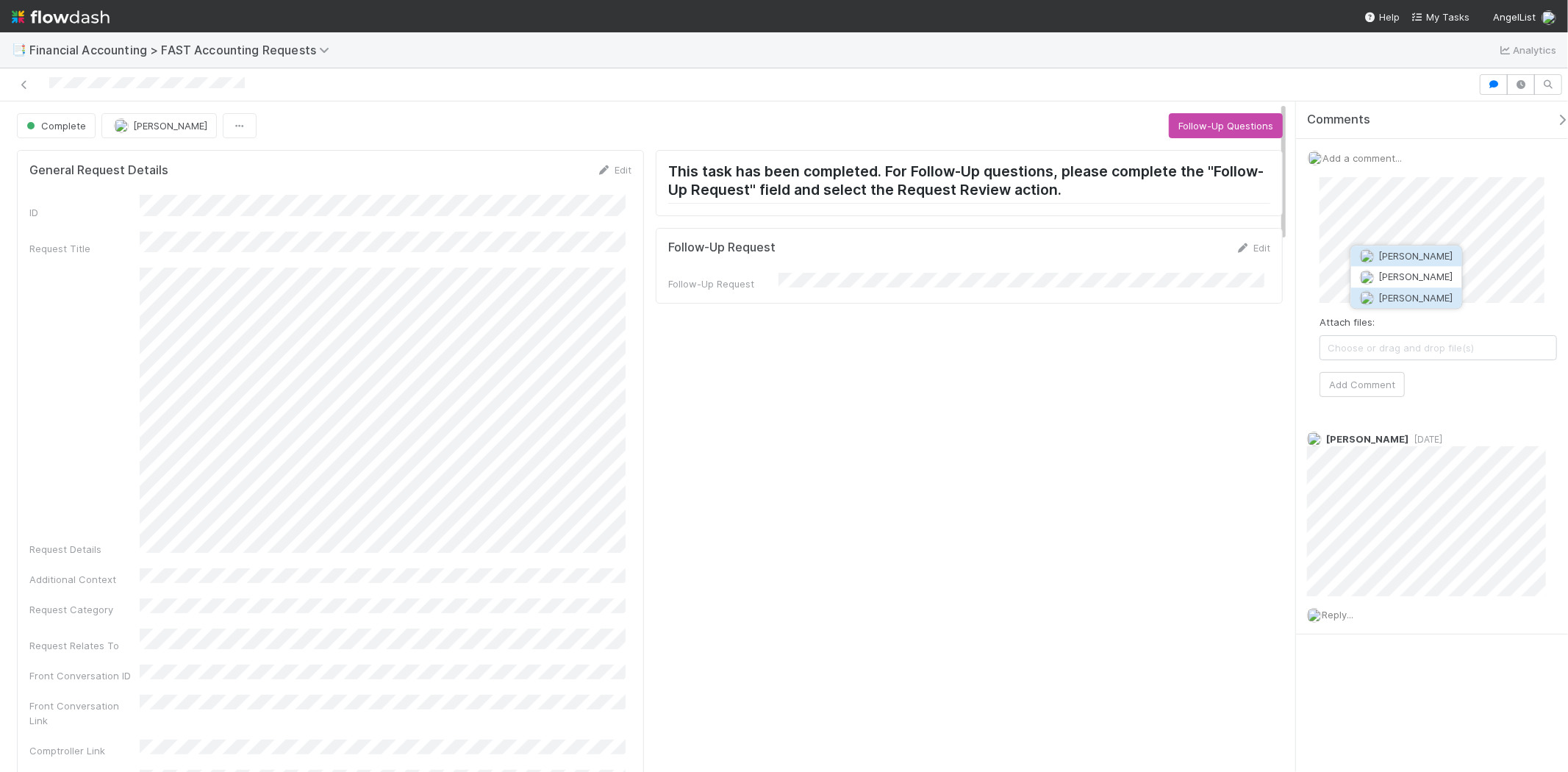
click at [1401, 295] on span "[PERSON_NAME]" at bounding box center [1417, 298] width 75 height 11
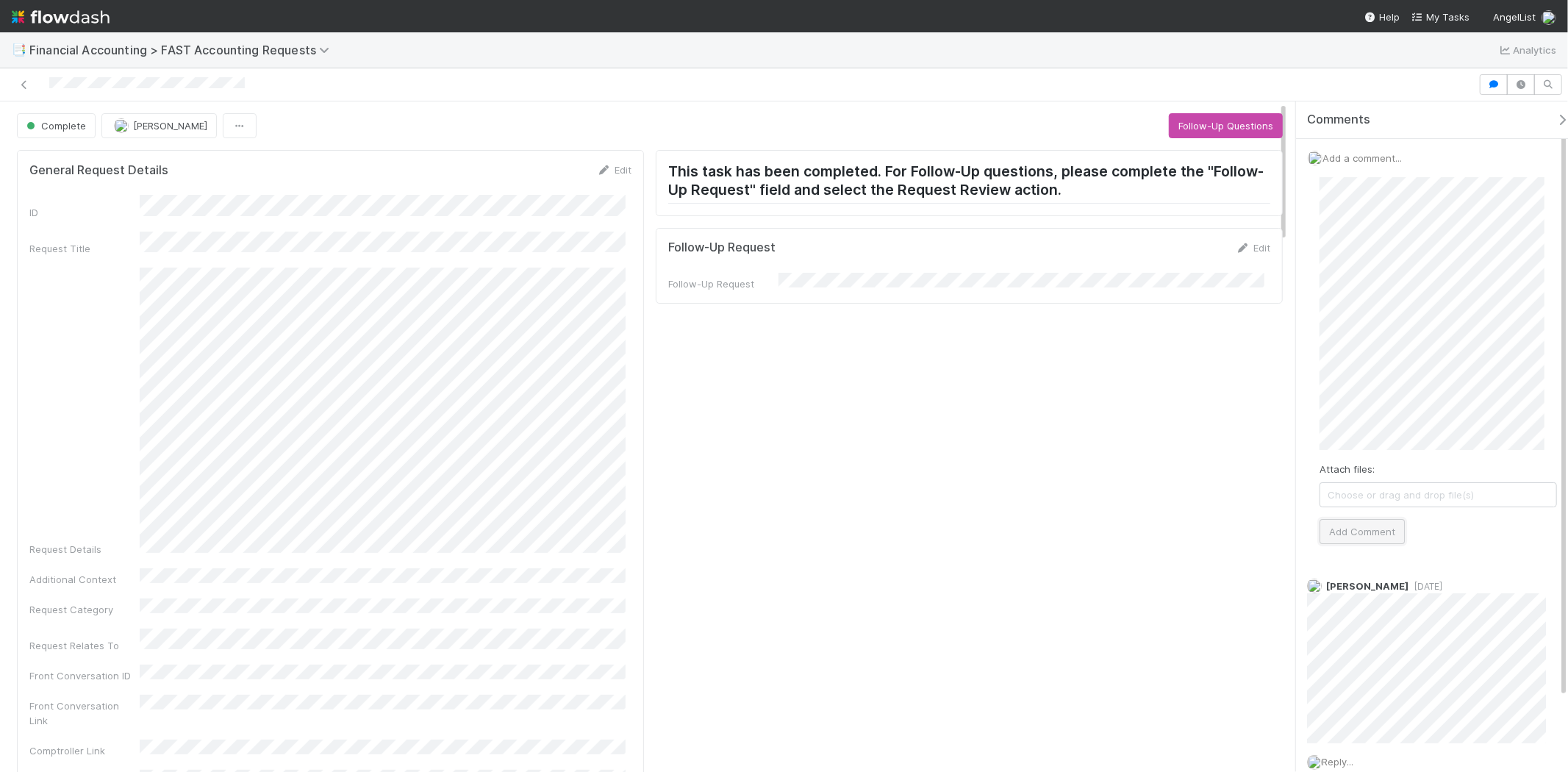
click at [1368, 535] on button "Add Comment" at bounding box center [1363, 532] width 85 height 25
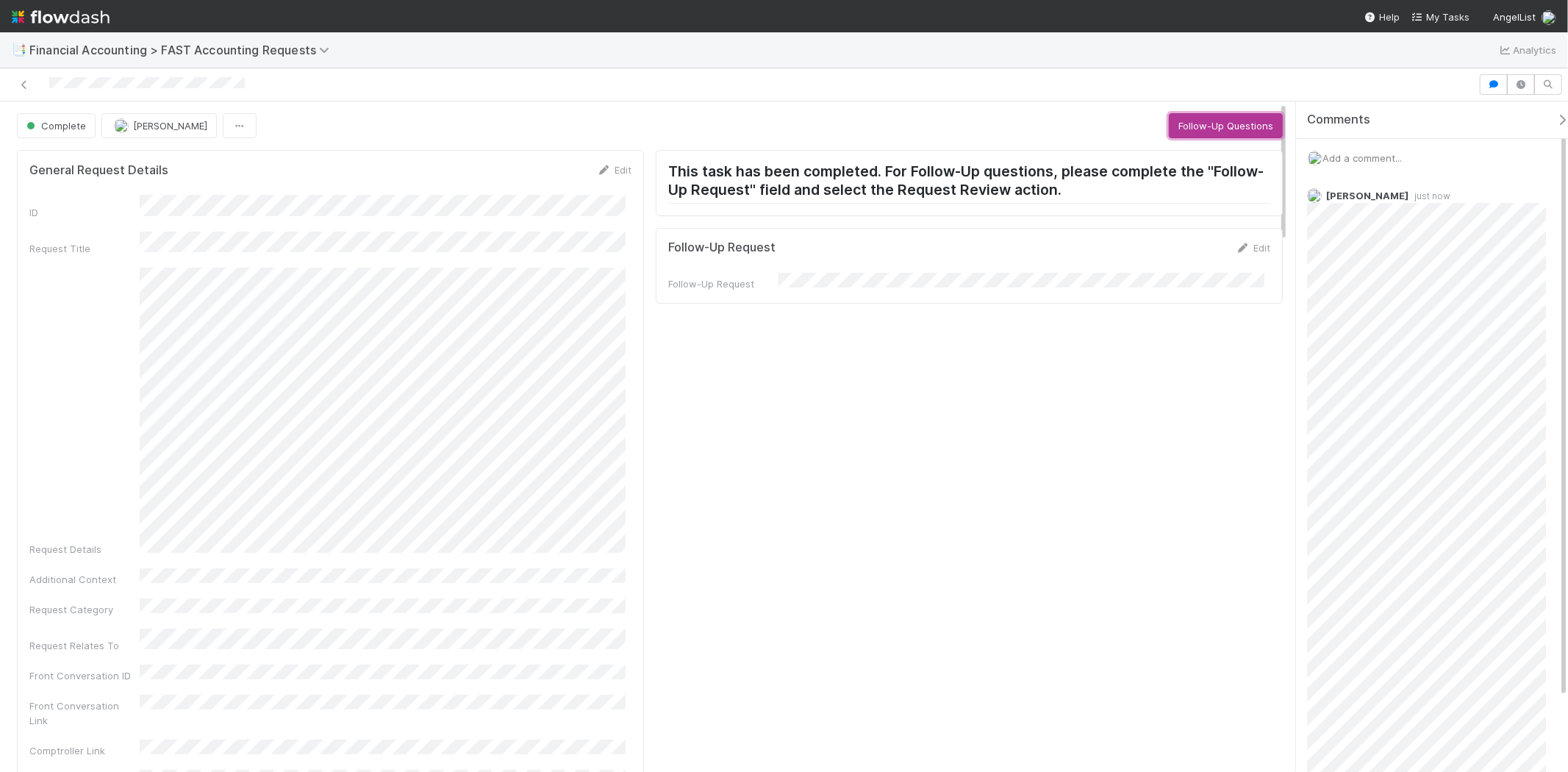
click at [1236, 119] on button "Follow-Up Questions" at bounding box center [1226, 126] width 114 height 25
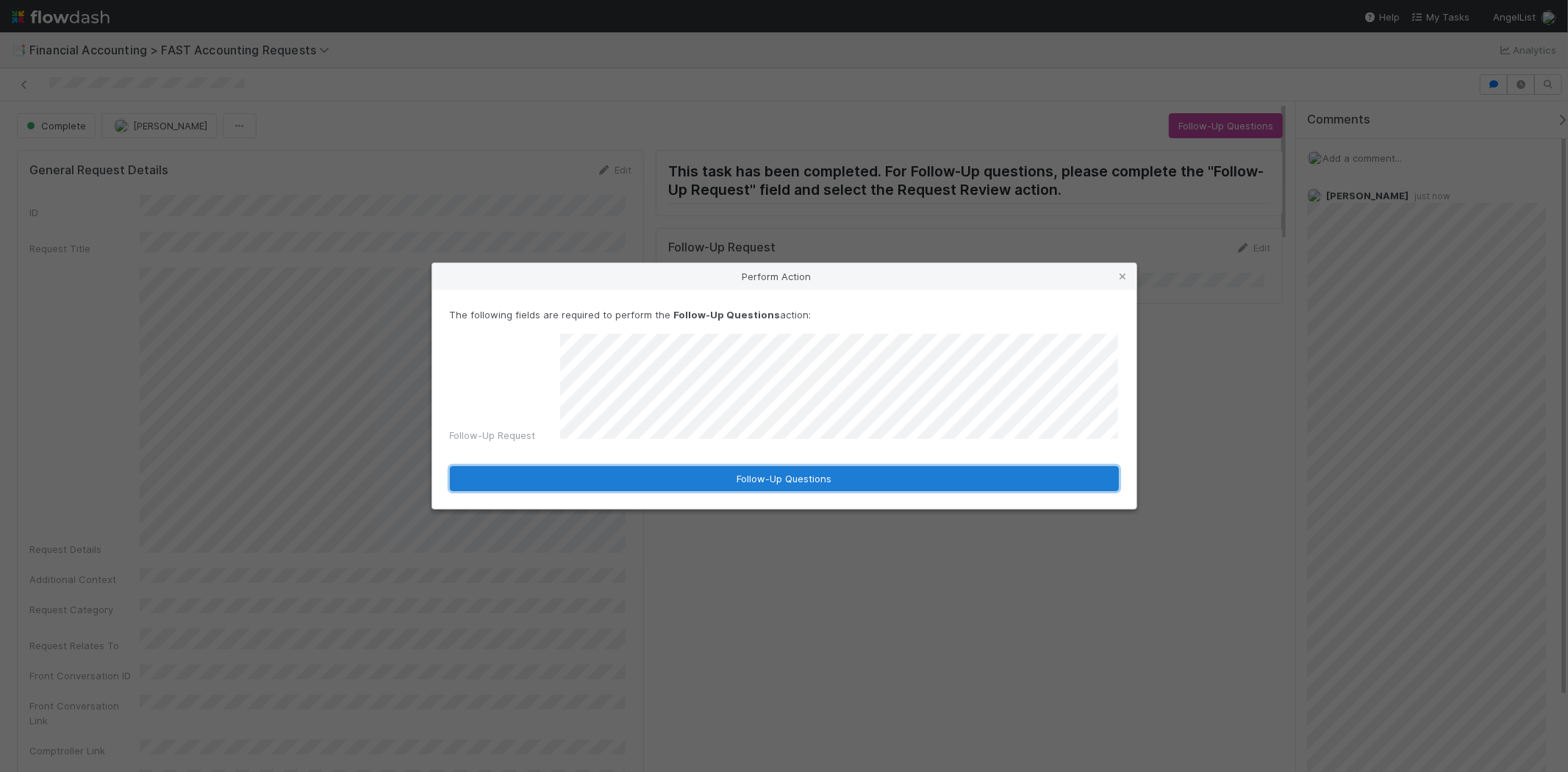
click at [832, 473] on button "Follow-Up Questions" at bounding box center [785, 479] width 670 height 25
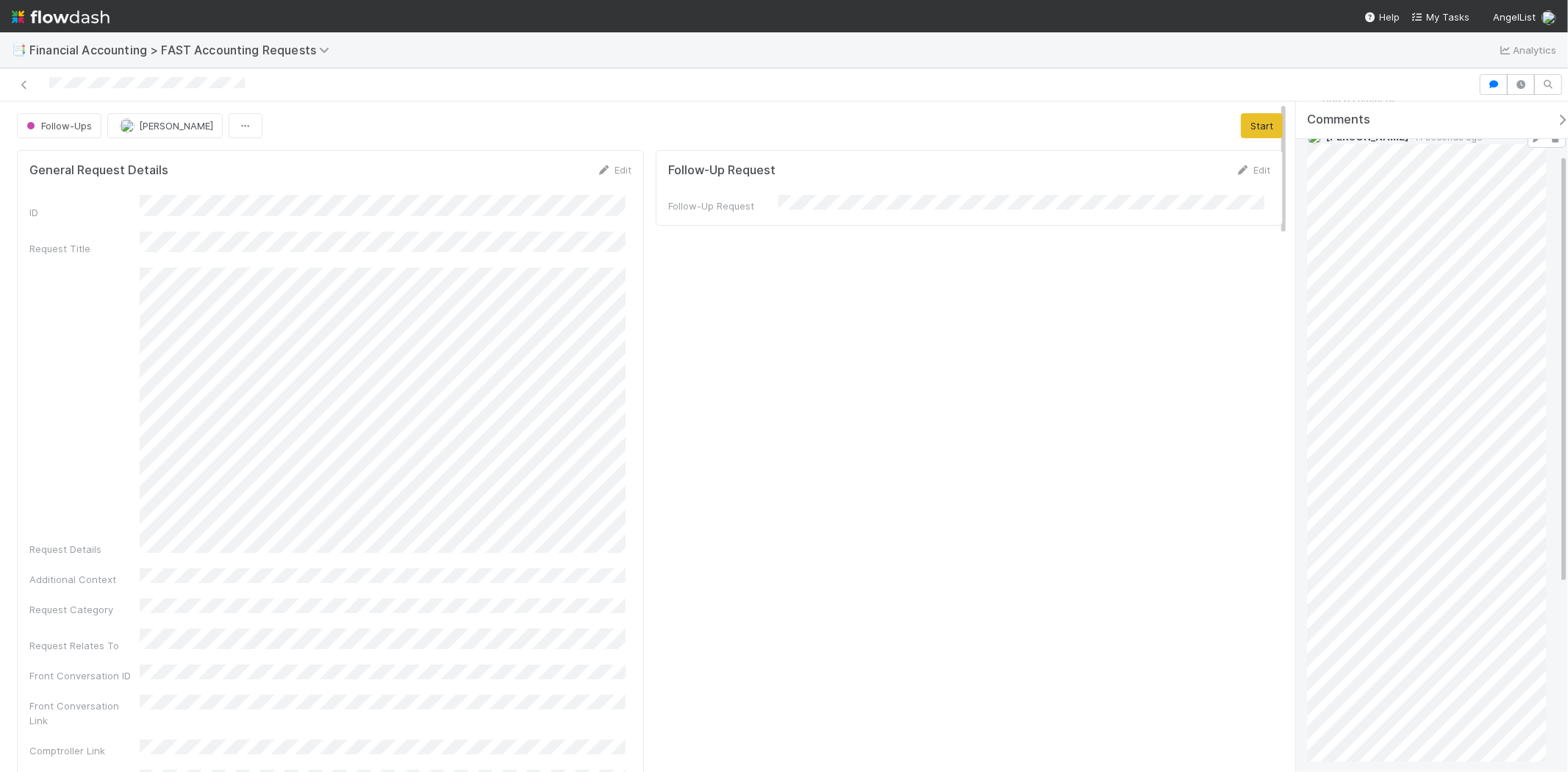
scroll to position [81, 0]
